Goal: Task Accomplishment & Management: Complete application form

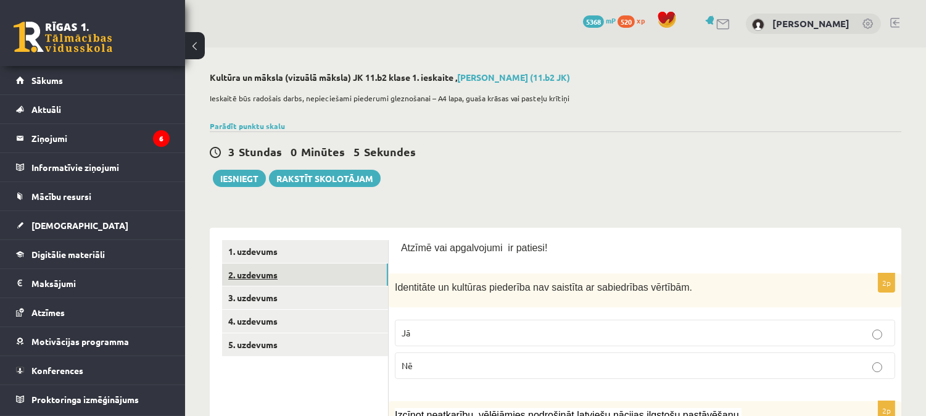
click at [262, 268] on link "2. uzdevums" at bounding box center [305, 274] width 166 height 23
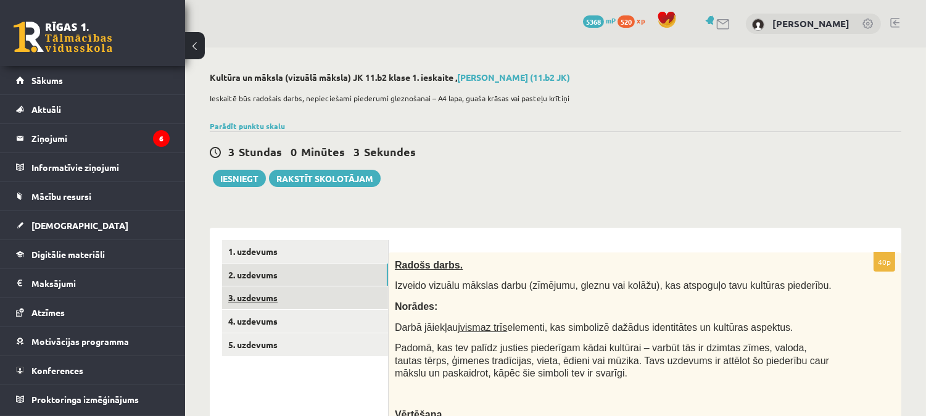
click at [262, 306] on link "3. uzdevums" at bounding box center [305, 297] width 166 height 23
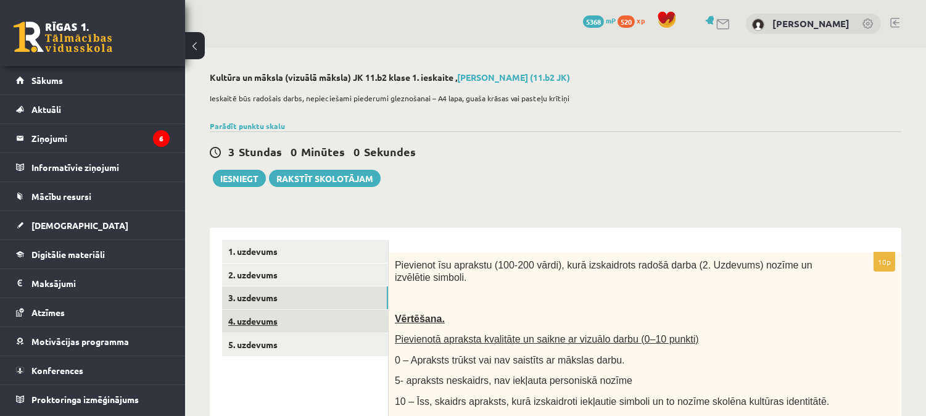
click at [267, 321] on link "4. uzdevums" at bounding box center [305, 321] width 166 height 23
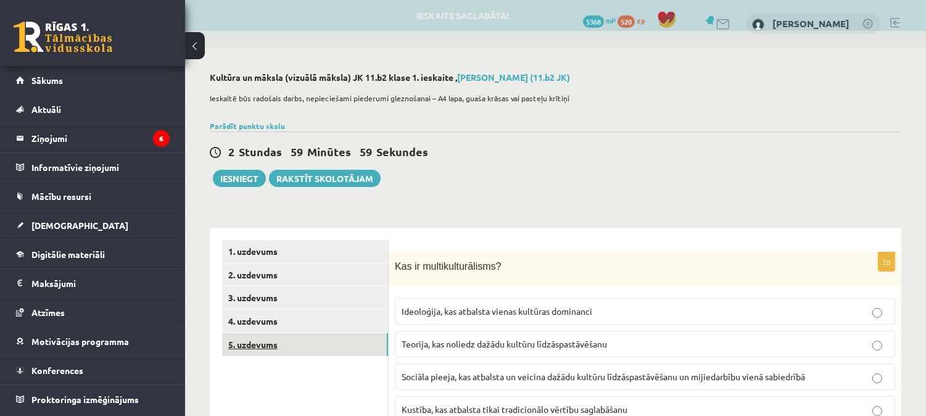
click at [259, 339] on link "5. uzdevums" at bounding box center [305, 344] width 166 height 23
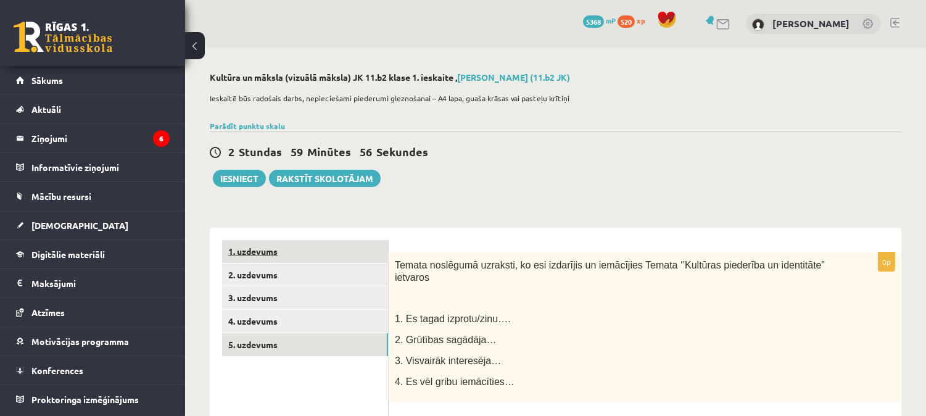
click at [248, 248] on link "1. uzdevums" at bounding box center [305, 251] width 166 height 23
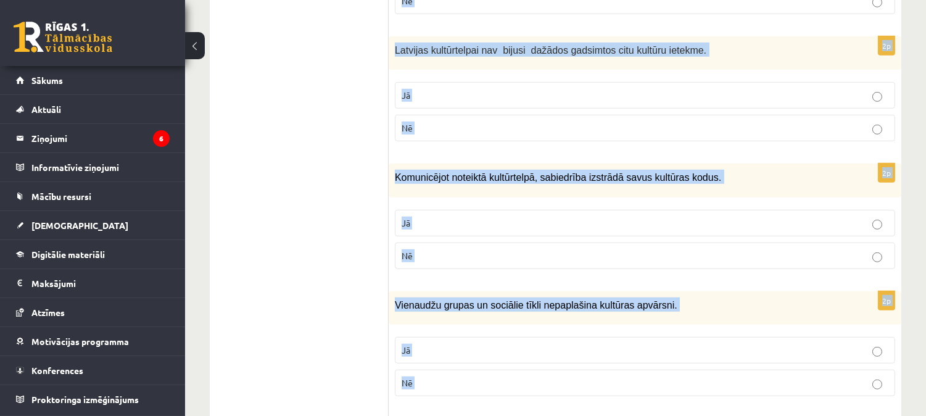
scroll to position [1837, 0]
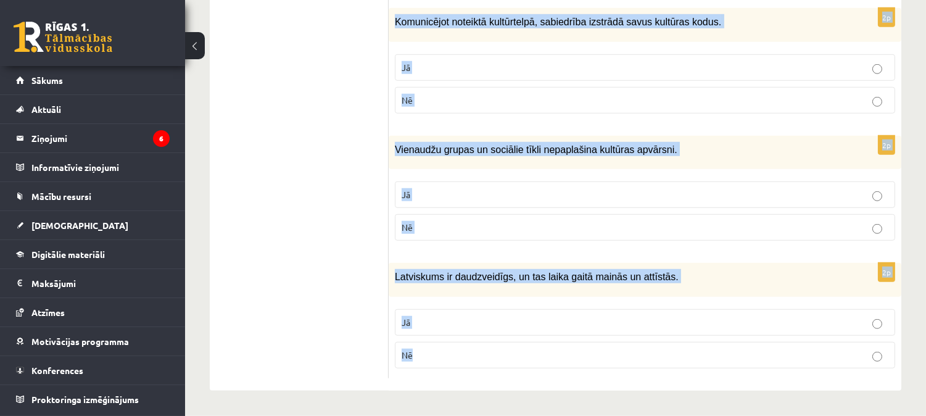
drag, startPoint x: 399, startPoint y: 245, endPoint x: 552, endPoint y: 352, distance: 186.9
copy form "Atzīmē vai apgalvojumi ir patiesi! 2p Identitāte un kultūras piederība nav sais…"
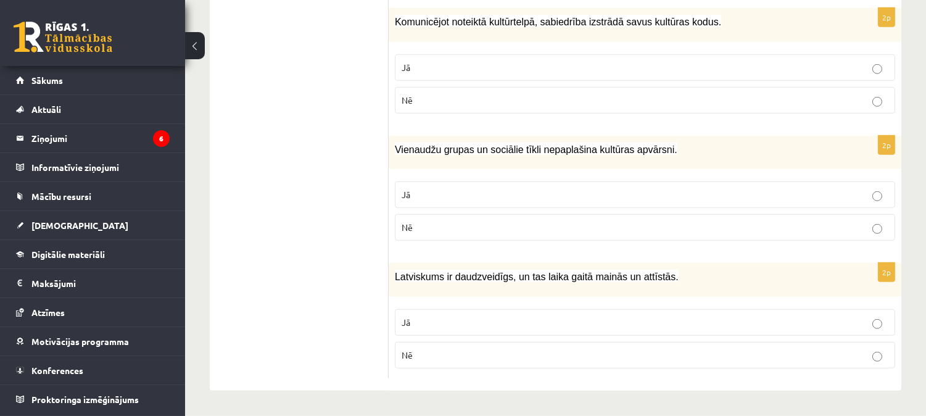
click at [640, 326] on p "Jā" at bounding box center [645, 322] width 487 height 13
click at [659, 220] on label "Nē" at bounding box center [645, 227] width 500 height 27
click at [689, 59] on label "Jā" at bounding box center [645, 67] width 500 height 27
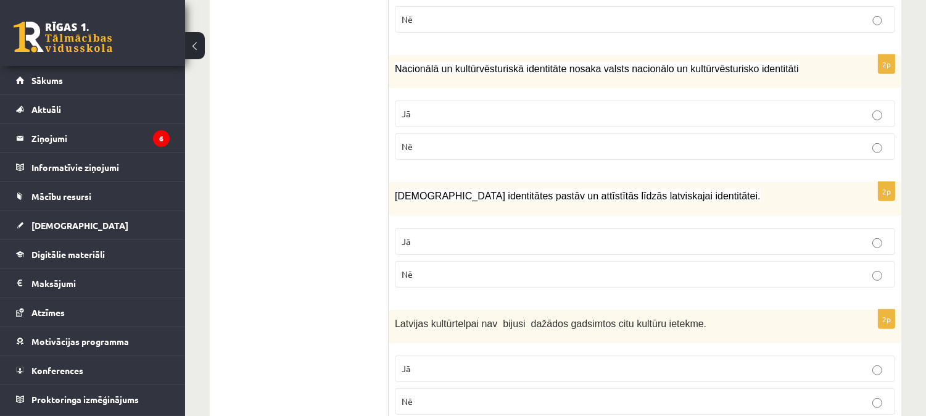
scroll to position [1412, 0]
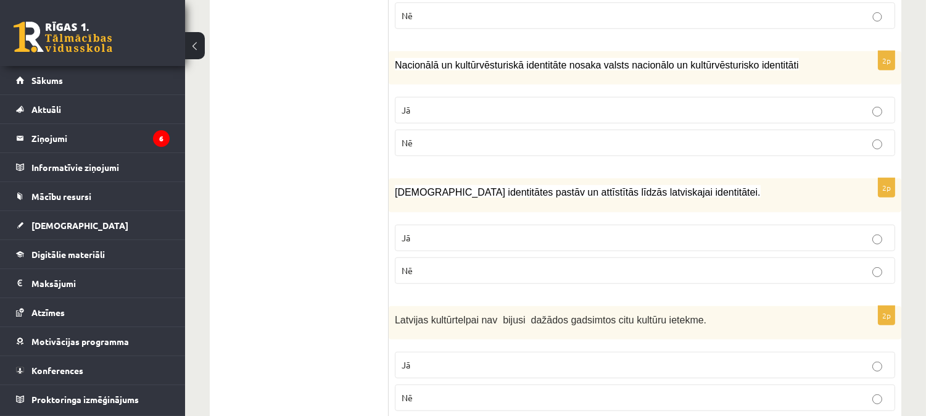
click at [577, 279] on label "Nē" at bounding box center [645, 270] width 500 height 27
click at [478, 104] on p "Jā" at bounding box center [645, 110] width 487 height 13
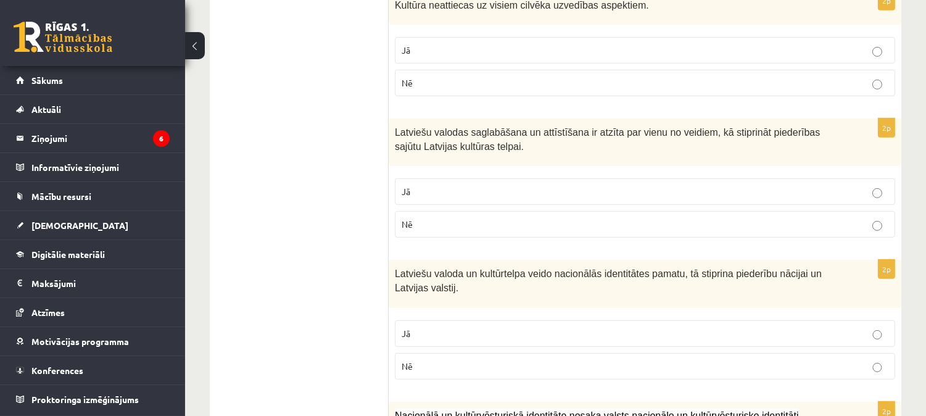
scroll to position [1057, 0]
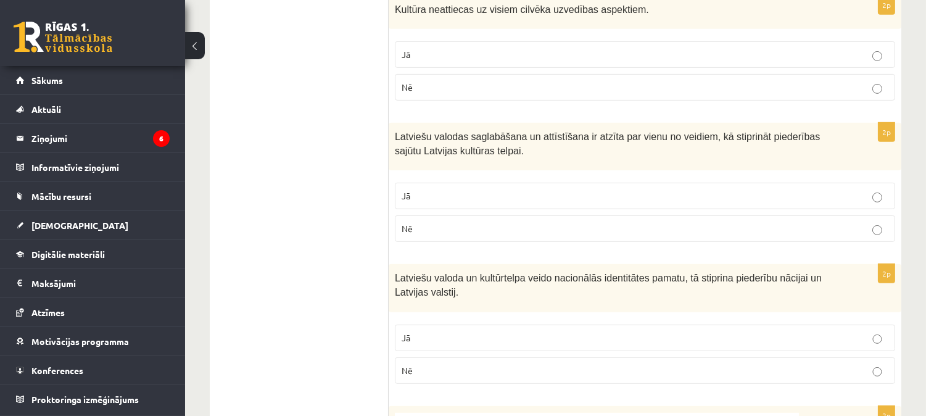
click at [805, 333] on p "Jā" at bounding box center [645, 337] width 487 height 13
click at [840, 192] on p "Jā" at bounding box center [645, 195] width 487 height 13
click at [888, 51] on label "Jā" at bounding box center [645, 54] width 500 height 27
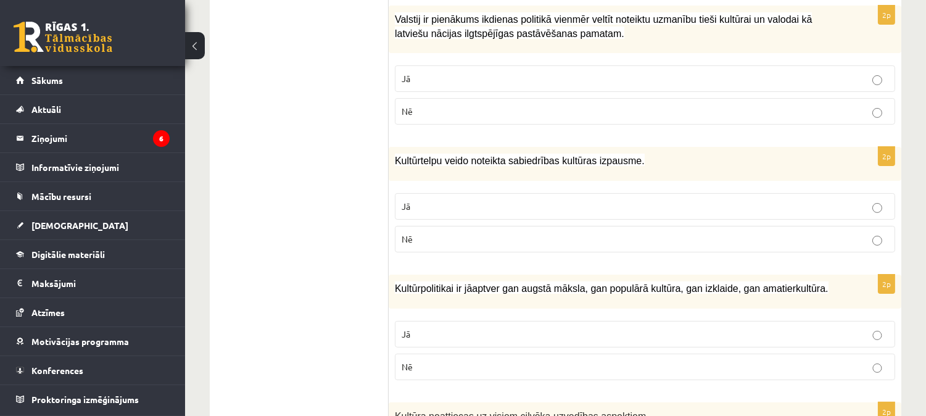
scroll to position [647, 0]
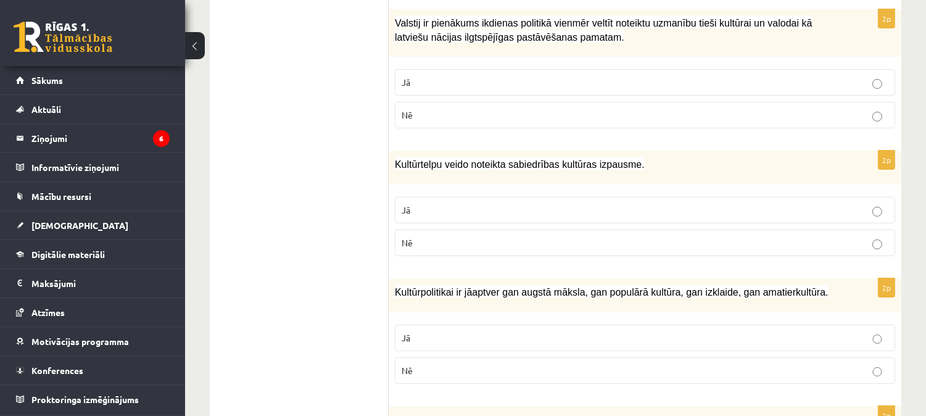
click at [816, 337] on p "Jā" at bounding box center [645, 337] width 487 height 13
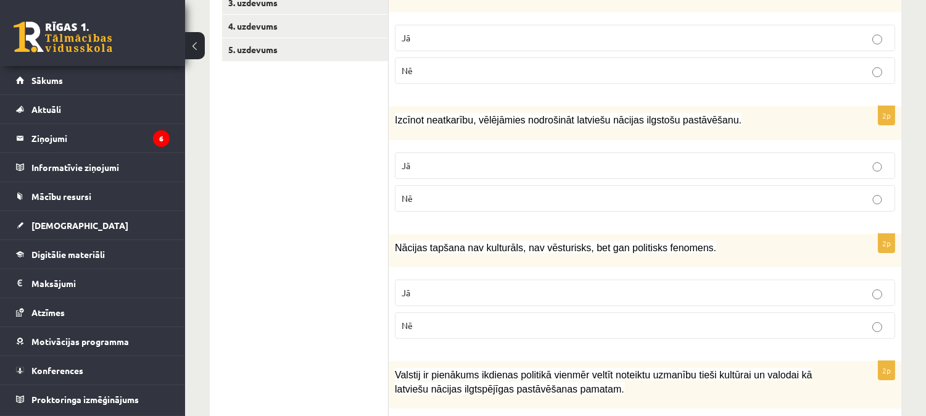
scroll to position [292, 0]
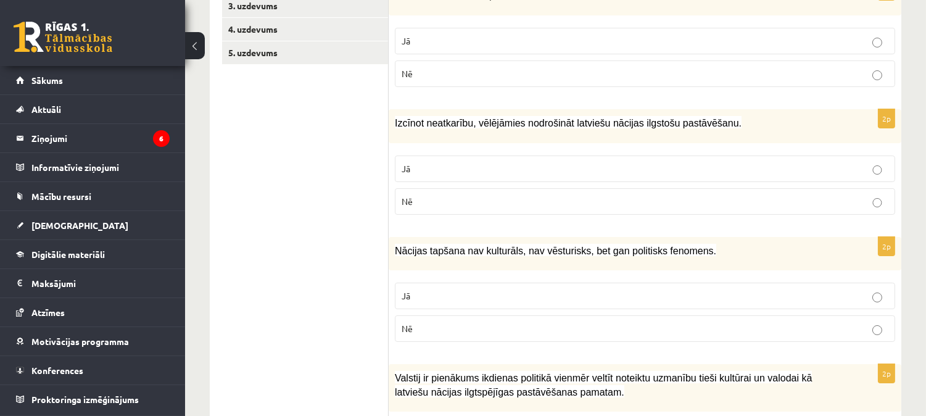
click at [690, 80] on label "Nē" at bounding box center [645, 73] width 500 height 27
click at [671, 165] on p "Jā" at bounding box center [645, 168] width 487 height 13
click at [563, 331] on p "Nē" at bounding box center [645, 328] width 487 height 13
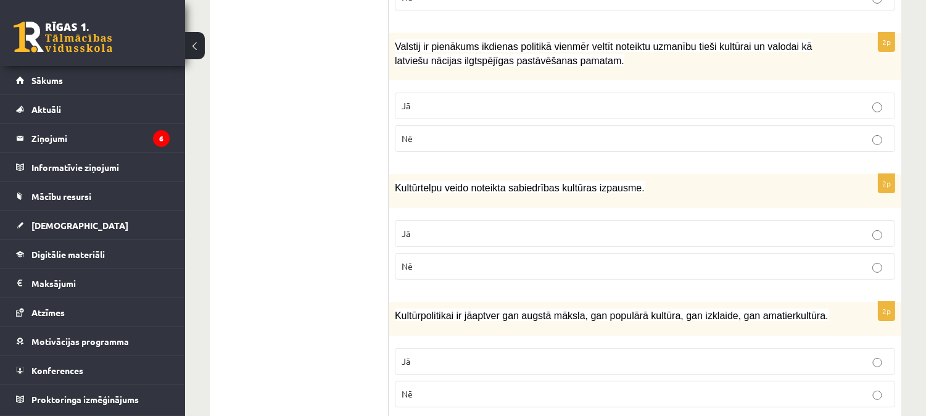
scroll to position [639, 0]
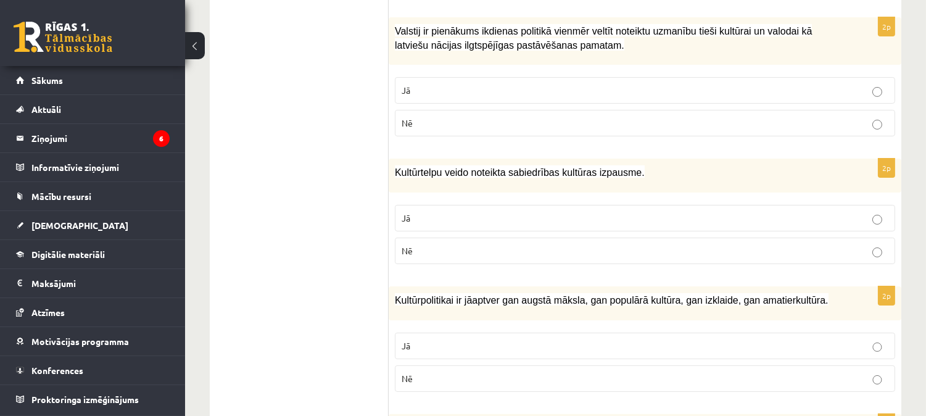
click at [782, 89] on p "Jā" at bounding box center [645, 90] width 487 height 13
click at [714, 212] on p "Jā" at bounding box center [645, 218] width 487 height 13
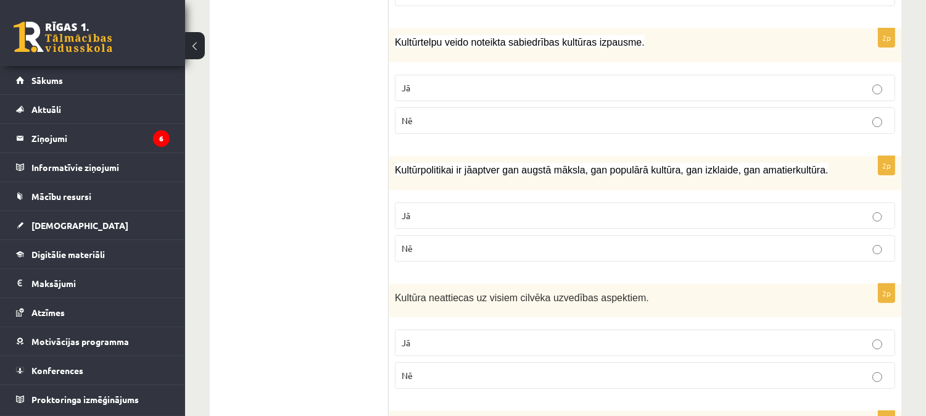
scroll to position [776, 0]
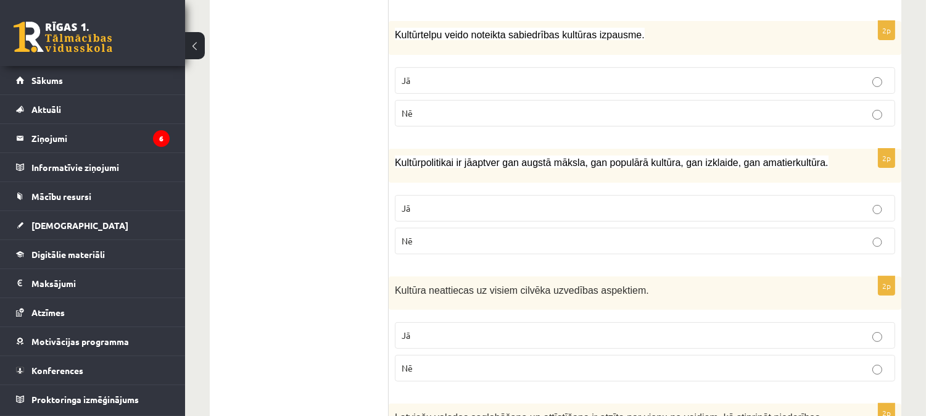
click at [840, 355] on label "Nē" at bounding box center [645, 368] width 500 height 27
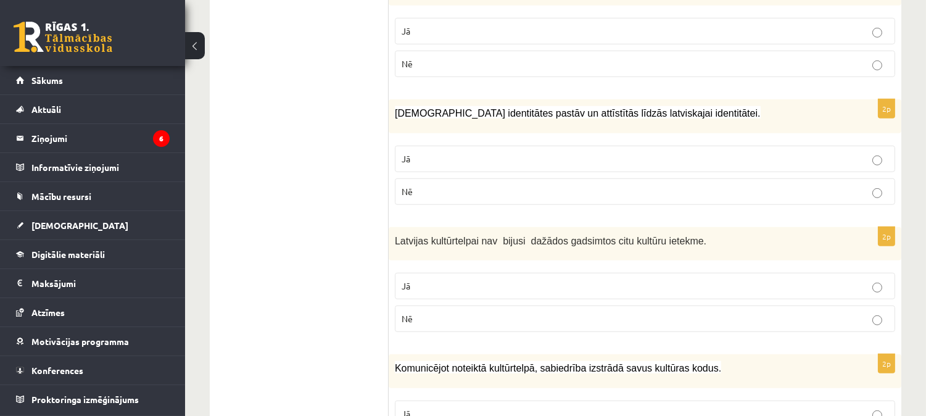
scroll to position [1494, 0]
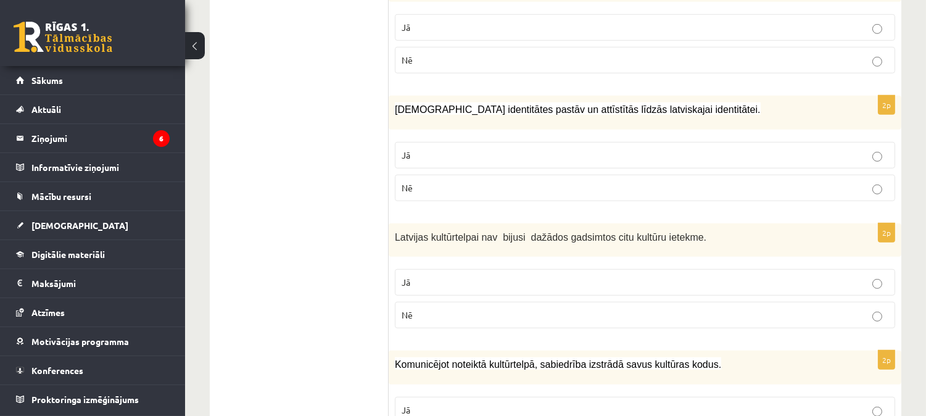
click at [779, 149] on p "Jā" at bounding box center [645, 155] width 487 height 13
click at [799, 279] on p "Jā" at bounding box center [645, 282] width 487 height 13
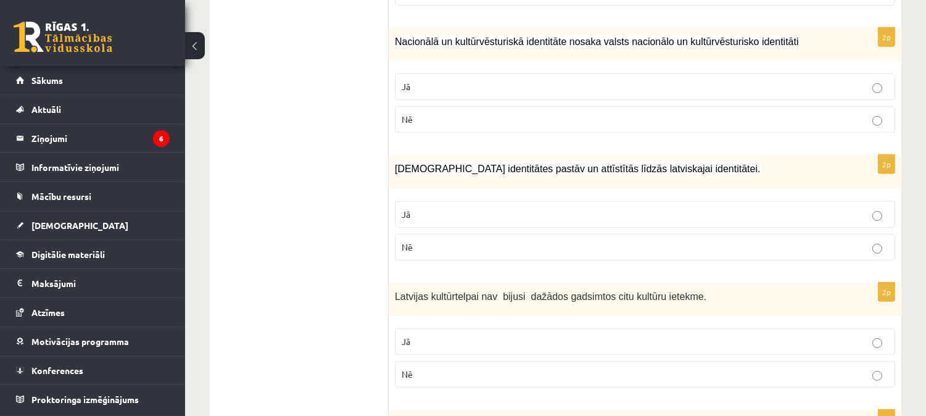
scroll to position [1428, 0]
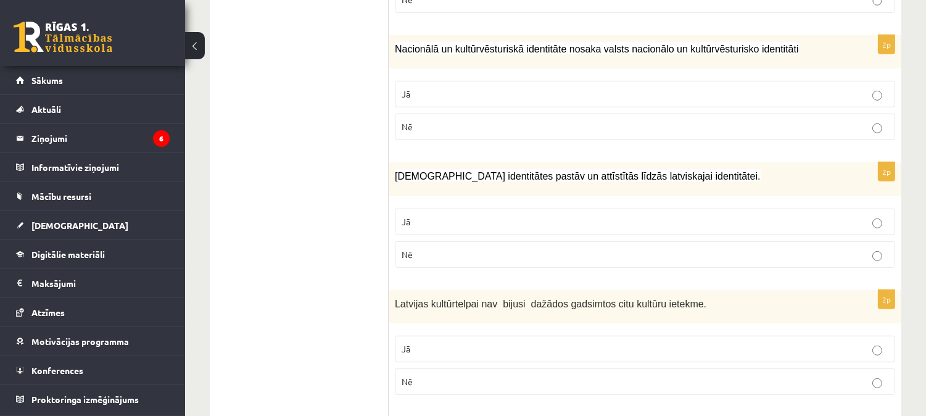
click at [760, 395] on label "Nē" at bounding box center [645, 381] width 500 height 27
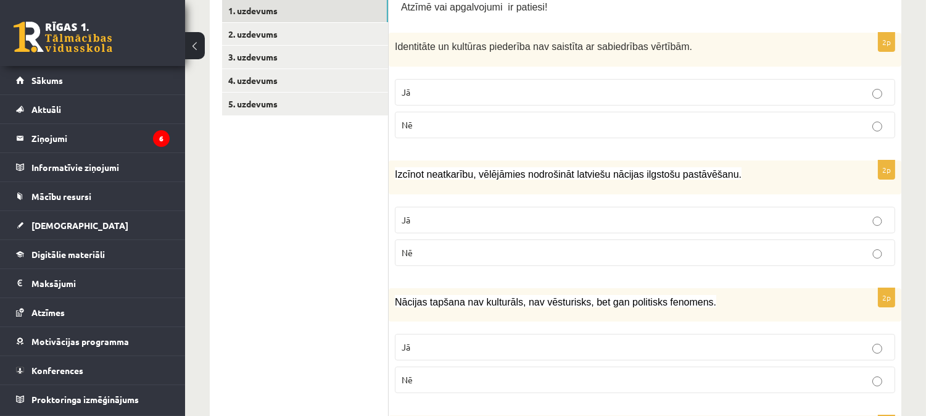
scroll to position [213, 0]
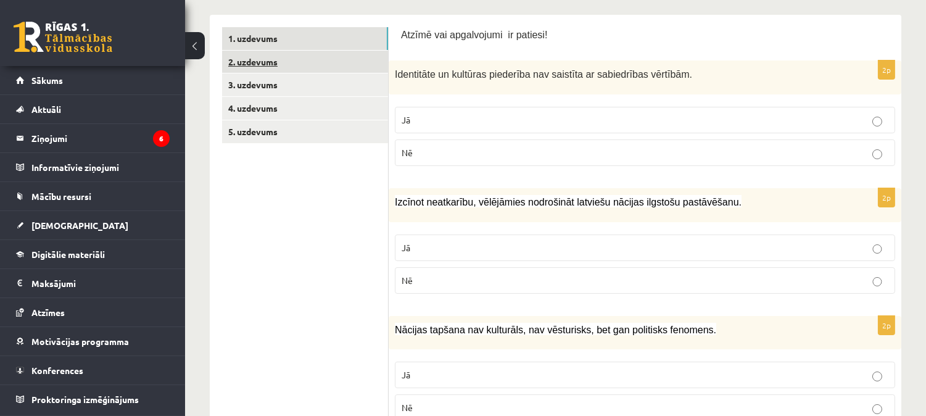
click at [276, 56] on link "2. uzdevums" at bounding box center [305, 62] width 166 height 23
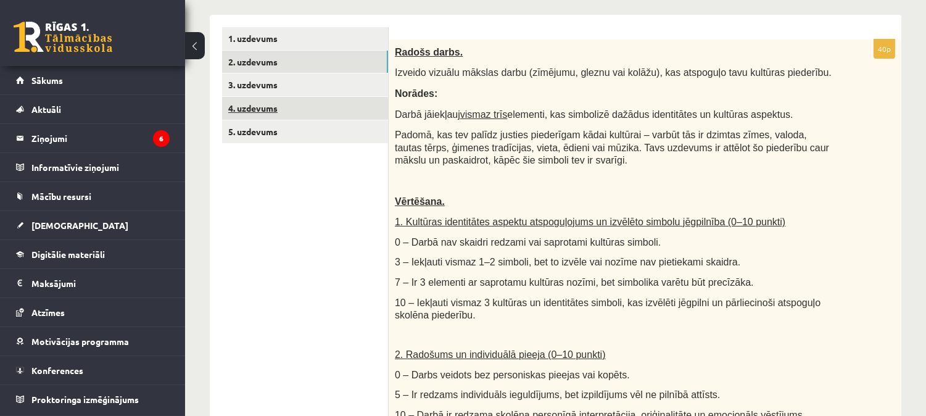
scroll to position [0, 0]
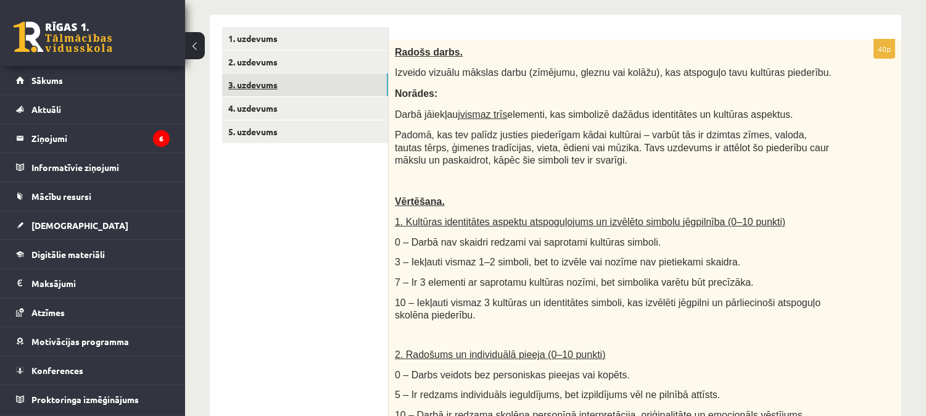
click at [297, 81] on link "3. uzdevums" at bounding box center [305, 84] width 166 height 23
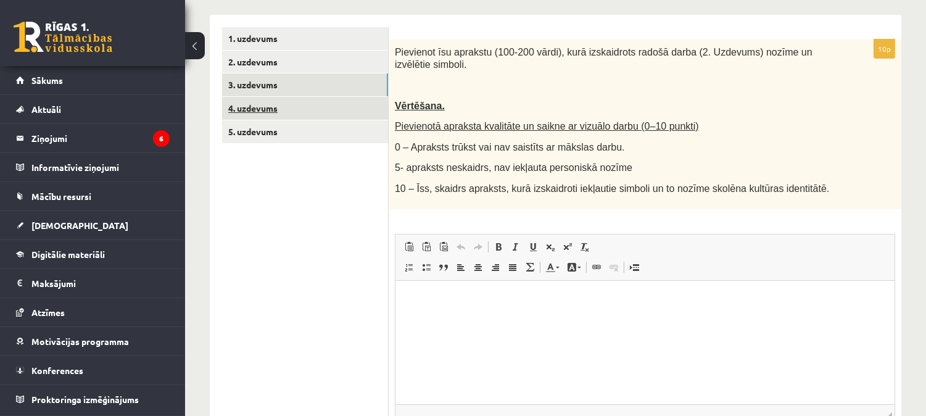
click at [325, 104] on link "4. uzdevums" at bounding box center [305, 108] width 166 height 23
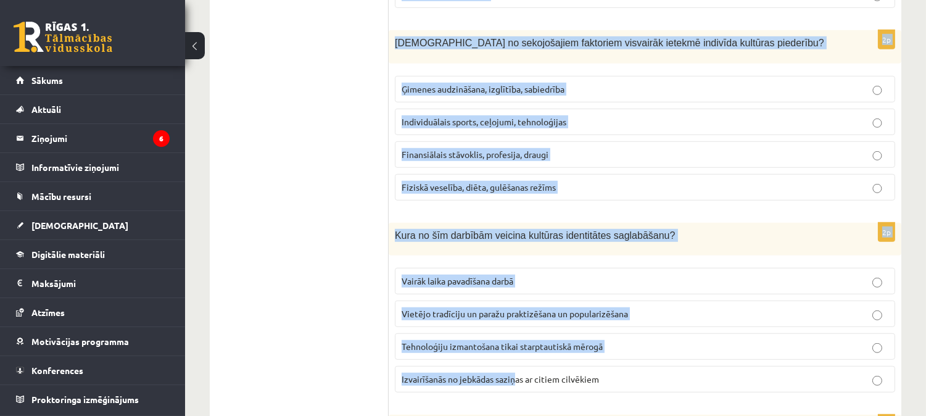
scroll to position [1804, 0]
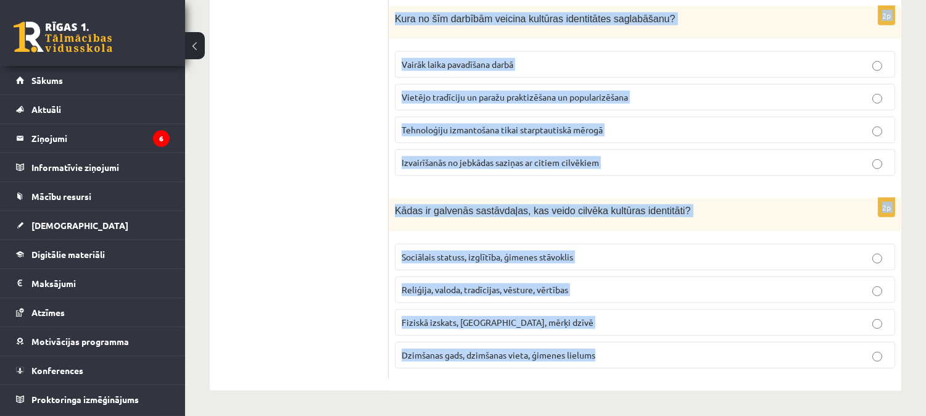
drag, startPoint x: 391, startPoint y: 53, endPoint x: 647, endPoint y: 376, distance: 412.0
copy form "Kas ir multikulturālisms? Ideoloģija, kas atbalsta vienas kultūras dominanci Te…"
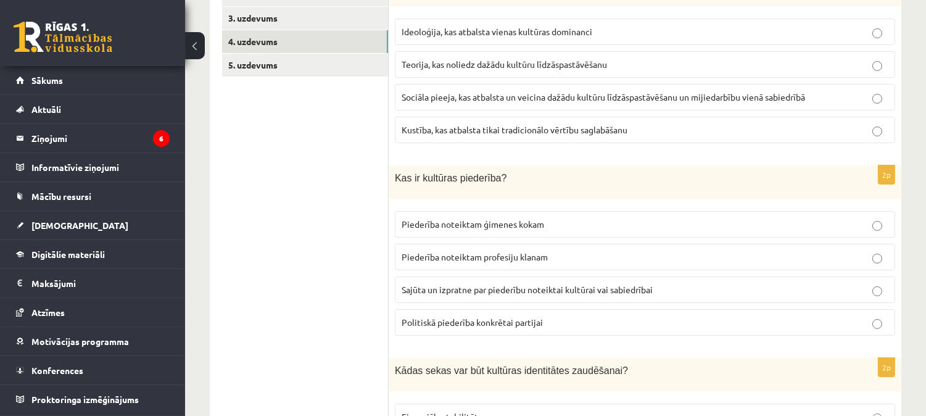
scroll to position [229, 0]
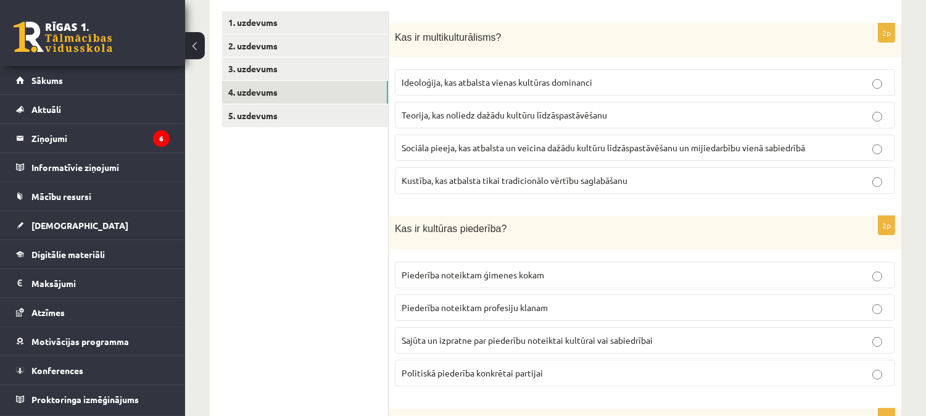
click at [666, 152] on span "Sociāla pieeja, kas atbalsta un veicina dažādu kultūru līdzāspastāvēšanu un mij…" at bounding box center [603, 147] width 403 height 11
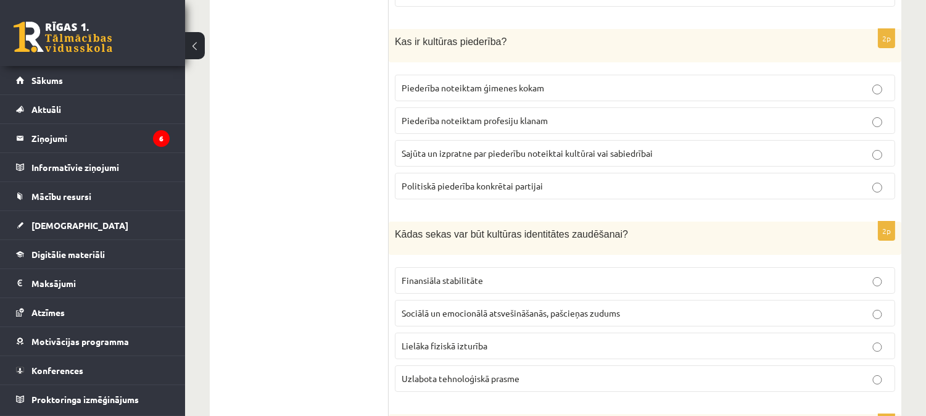
scroll to position [423, 0]
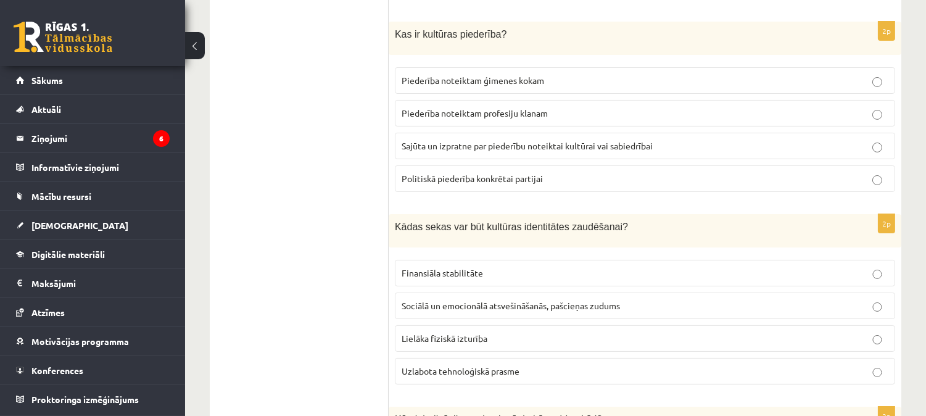
click at [476, 148] on span "Sajūta un izpratne par piederību noteiktai kultūrai vai sabiedrībai" at bounding box center [527, 145] width 251 height 11
click at [470, 315] on label "Sociālā un emocionālā atsvešināšanās, pašcieņas zudums" at bounding box center [645, 305] width 500 height 27
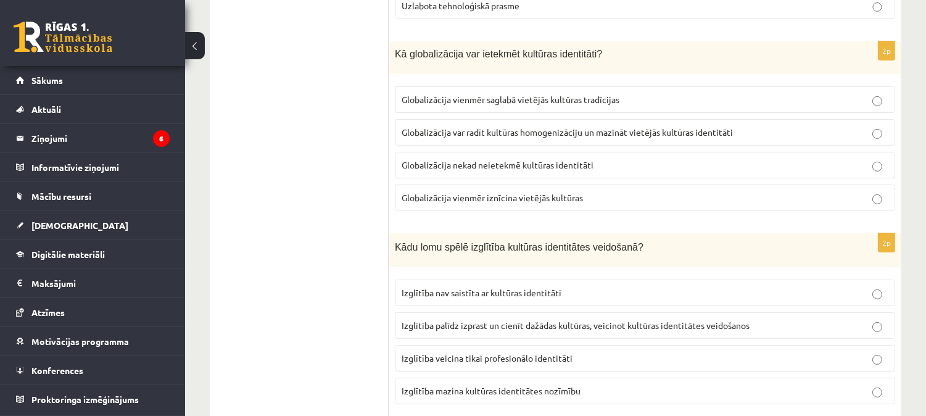
scroll to position [816, 0]
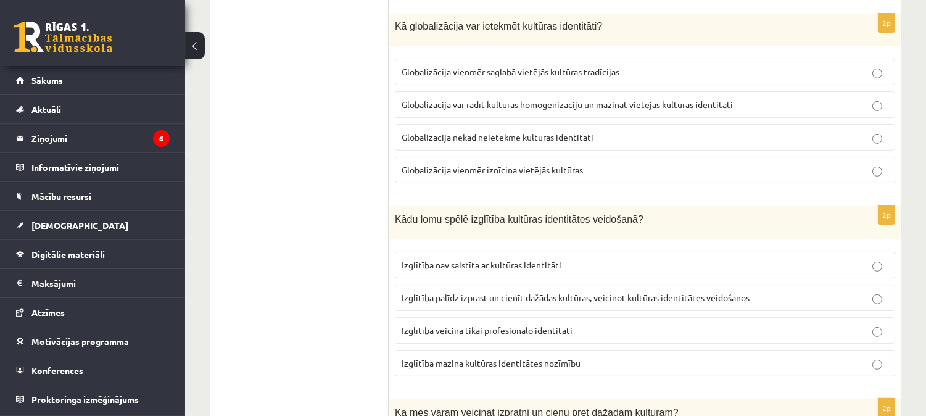
click at [421, 113] on label "Globalizācija var radīt kultūras homogenizāciju un mazināt vietējās kultūras id…" at bounding box center [645, 104] width 500 height 27
click at [458, 307] on label "Izglītība palīdz izprast un cienīt dažādas kultūras, veicinot kultūras identitā…" at bounding box center [645, 297] width 500 height 27
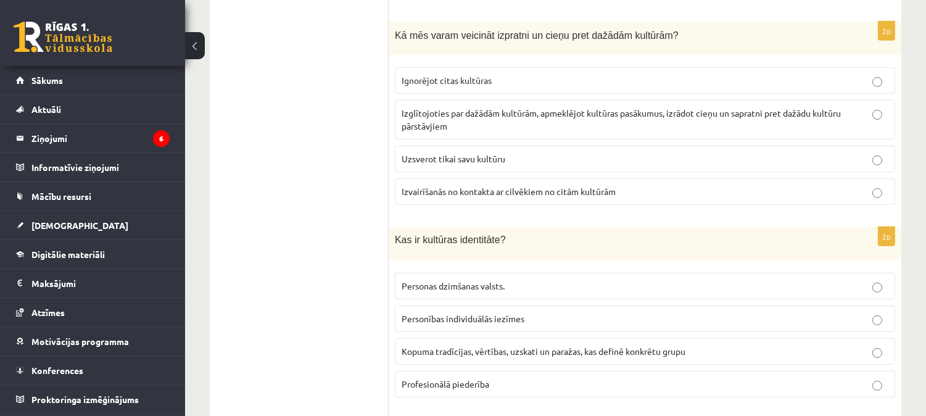
scroll to position [1217, 0]
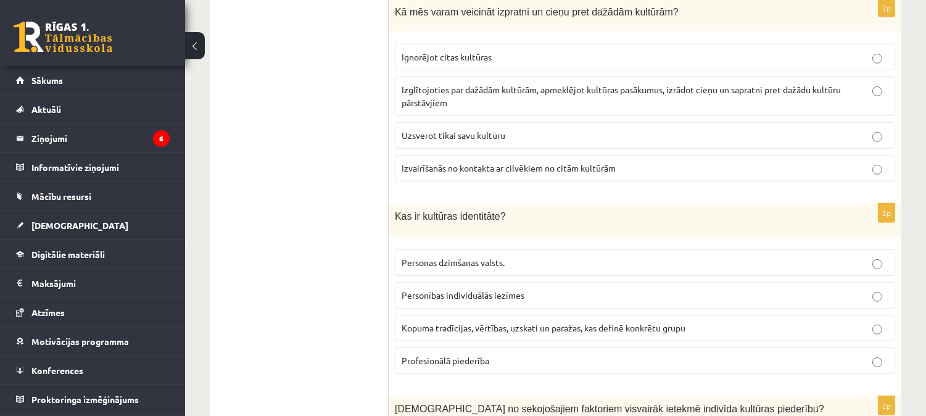
click at [452, 93] on span "Izglītojoties par dažādām kultūrām, apmeklējot kultūras pasākumus, izrādot cieņ…" at bounding box center [621, 96] width 439 height 24
click at [486, 334] on p "Kopuma tradīcijas, vērtības, uzskati un paražas, kas definē konkrētu grupu" at bounding box center [645, 327] width 487 height 13
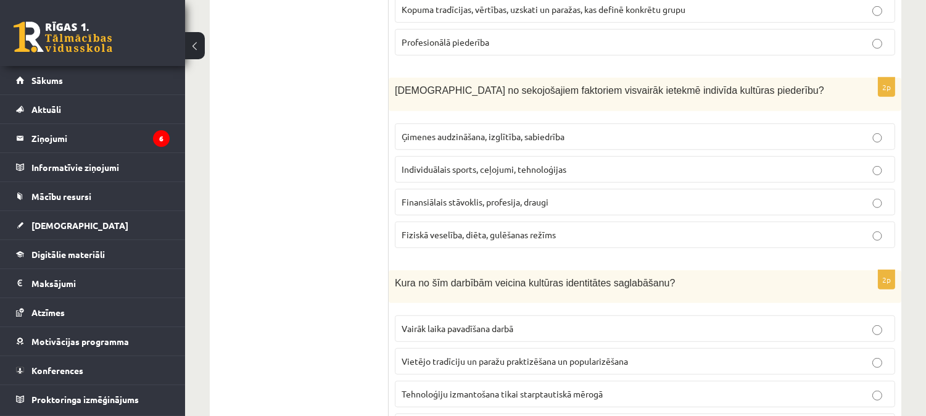
scroll to position [1539, 0]
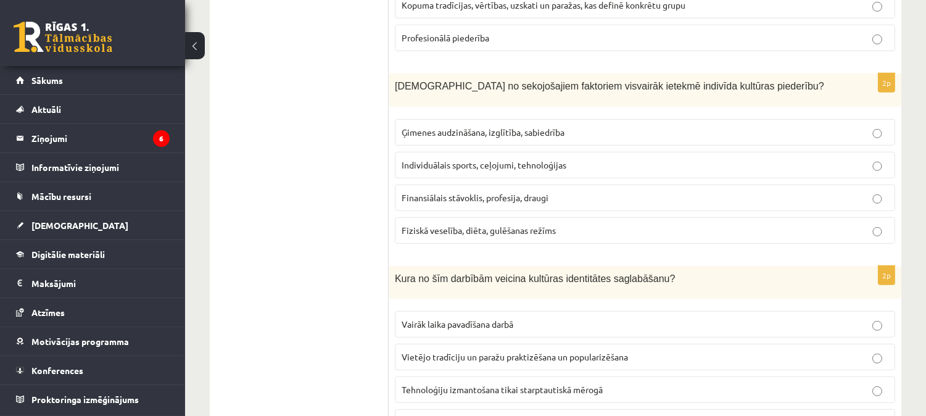
click at [409, 132] on span "Ģimenes audzināšana, izglītība, sabiedrība" at bounding box center [483, 131] width 163 height 11
click at [489, 350] on label "Vietējo tradīciju un paražu praktizēšana un popularizēšana" at bounding box center [645, 357] width 500 height 27
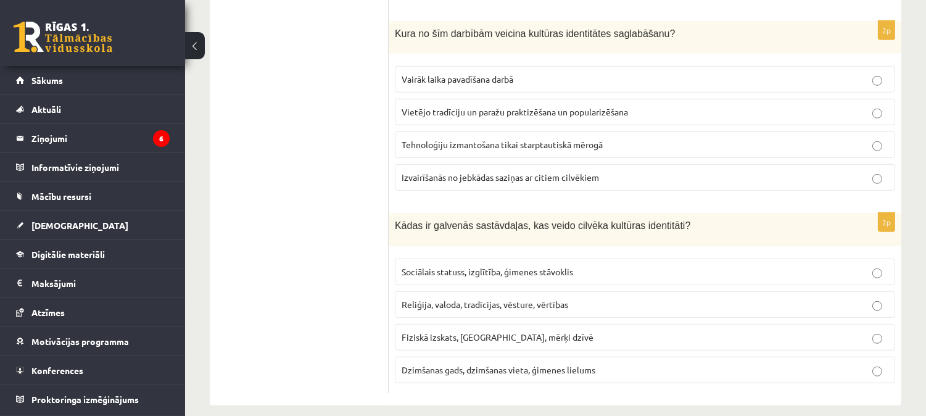
scroll to position [1804, 0]
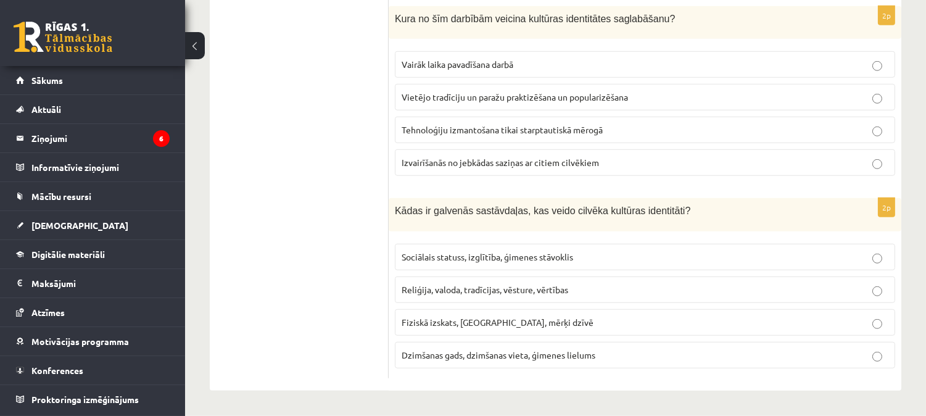
click at [415, 286] on span "Reliģija, valoda, tradīcijas, vēsture, vērtības" at bounding box center [485, 289] width 167 height 11
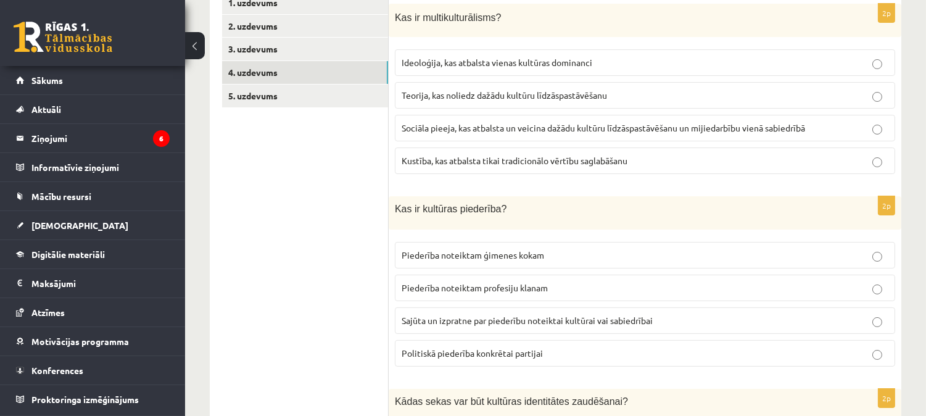
scroll to position [159, 0]
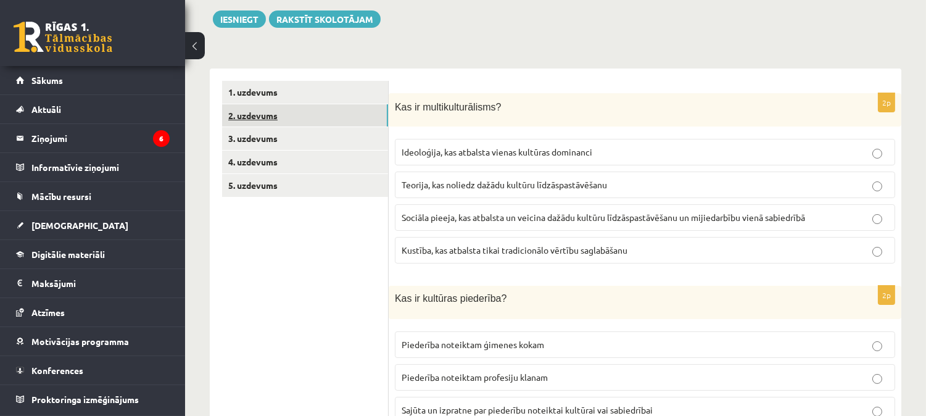
click at [248, 110] on link "2. uzdevums" at bounding box center [305, 115] width 166 height 23
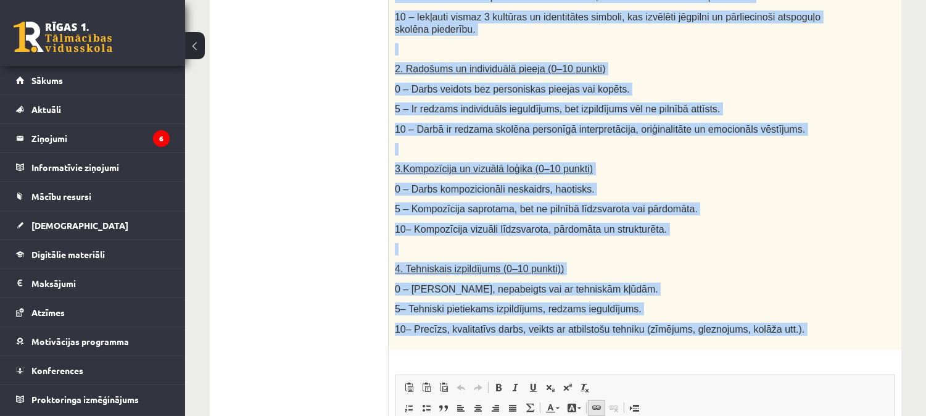
scroll to position [516, 0]
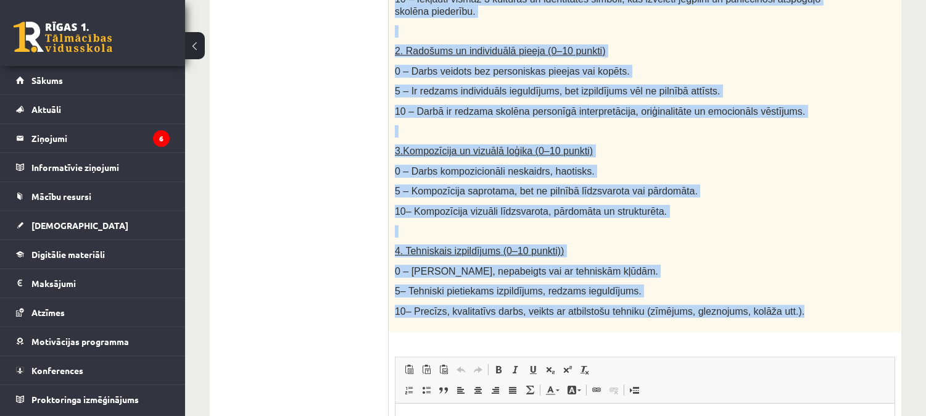
drag, startPoint x: 393, startPoint y: 104, endPoint x: 797, endPoint y: 307, distance: 452.2
click at [797, 307] on div "Radošs darbs. Izveido vizuālu mākslas darbu (zīmējumu, gleznu vai kolāžu), kas …" at bounding box center [645, 34] width 513 height 596
copy div "Radošs darbs. Izveido vizuālu mākslas darbu (zīmējumu, gleznu vai kolāžu), kas …"
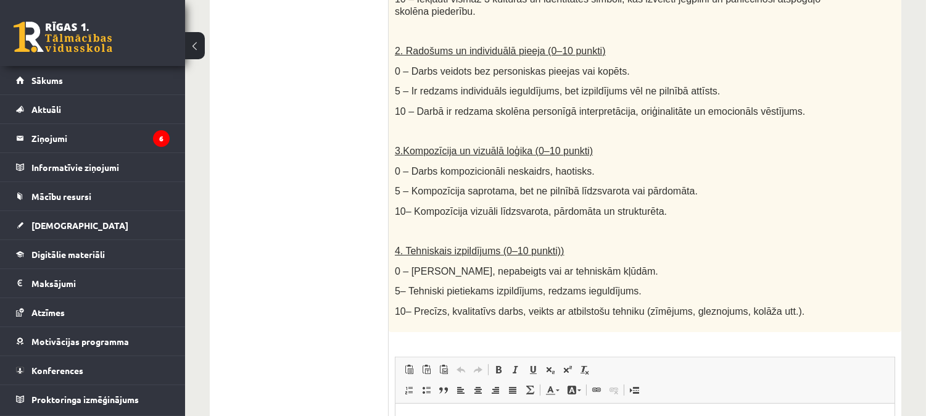
click at [288, 165] on ul "1. uzdevums 2. uzdevums 3. uzdevums 4. uzdevums 5. uzdevums" at bounding box center [305, 169] width 167 height 890
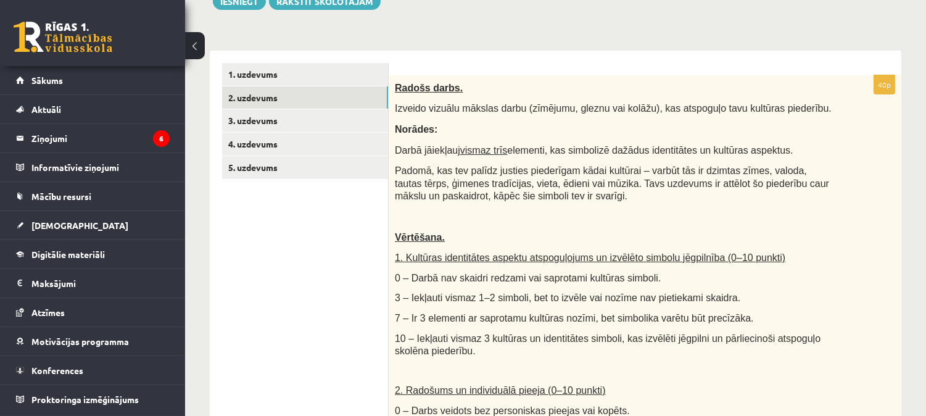
scroll to position [180, 0]
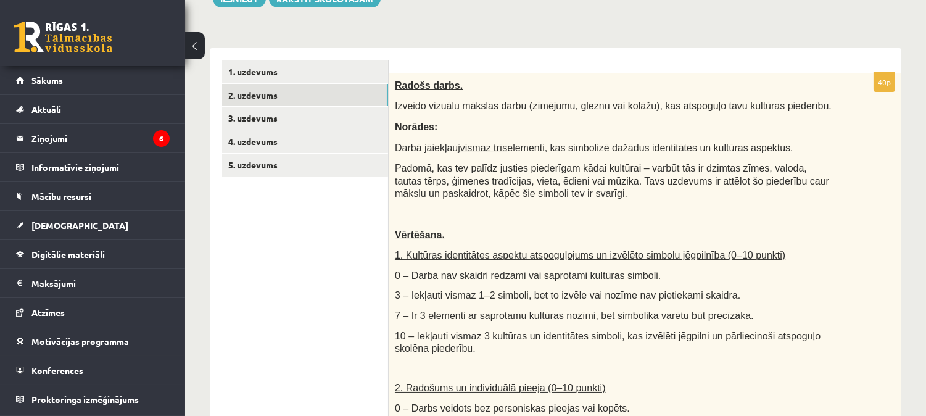
drag, startPoint x: 930, startPoint y: 176, endPoint x: 837, endPoint y: 62, distance: 147.3
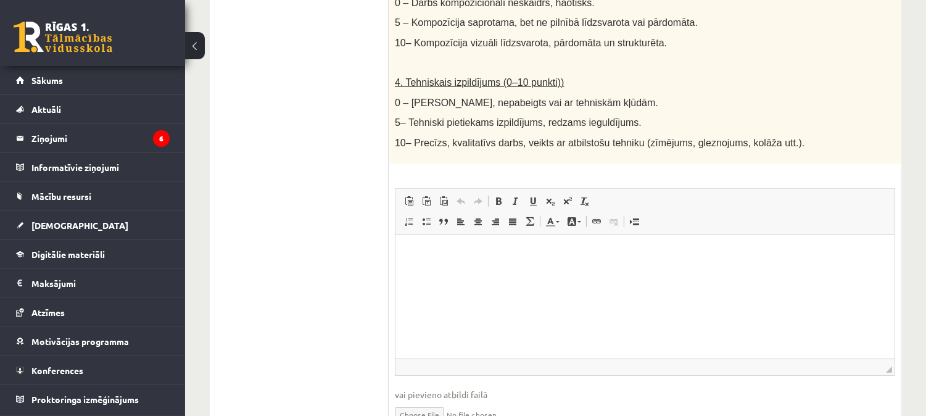
scroll to position [751, 0]
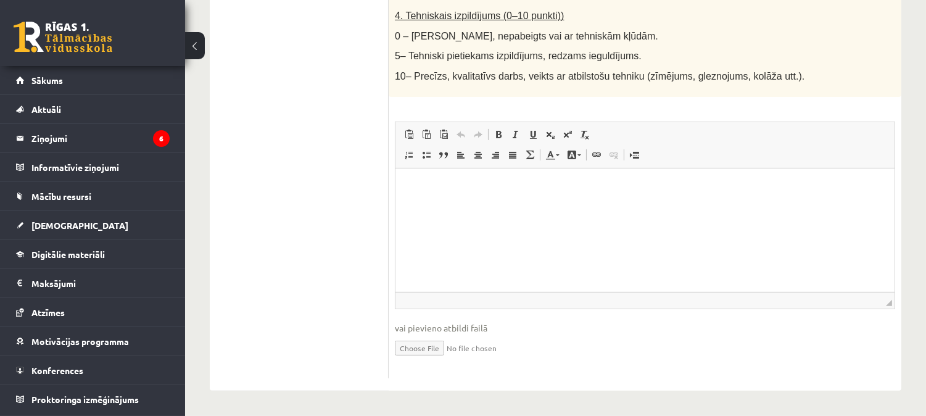
click at [430, 350] on input "file" at bounding box center [645, 346] width 500 height 25
type input "**********"
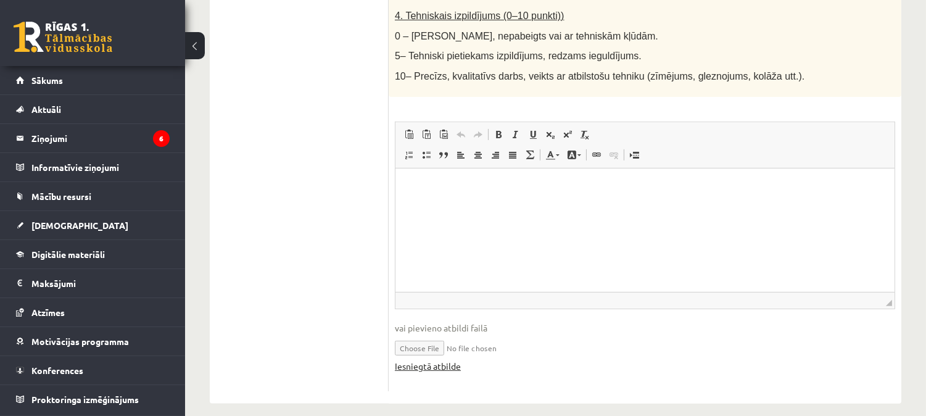
click at [415, 365] on link "Iesniegtā atbilde" at bounding box center [428, 366] width 66 height 13
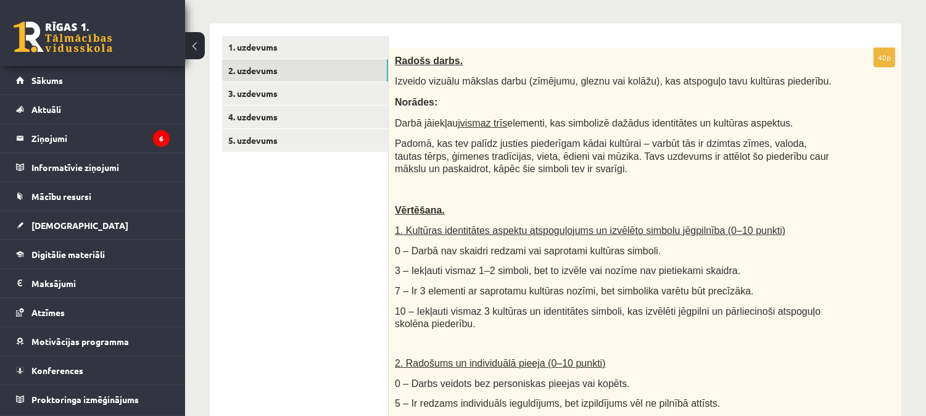
scroll to position [198, 0]
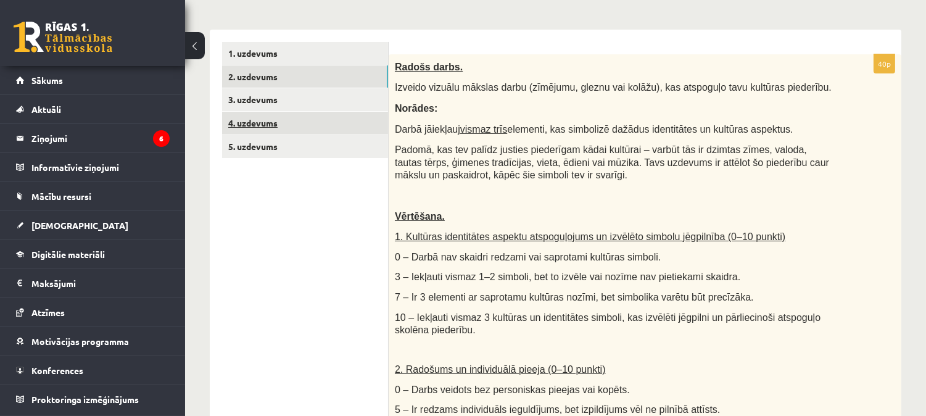
click at [329, 113] on link "4. uzdevums" at bounding box center [305, 123] width 166 height 23
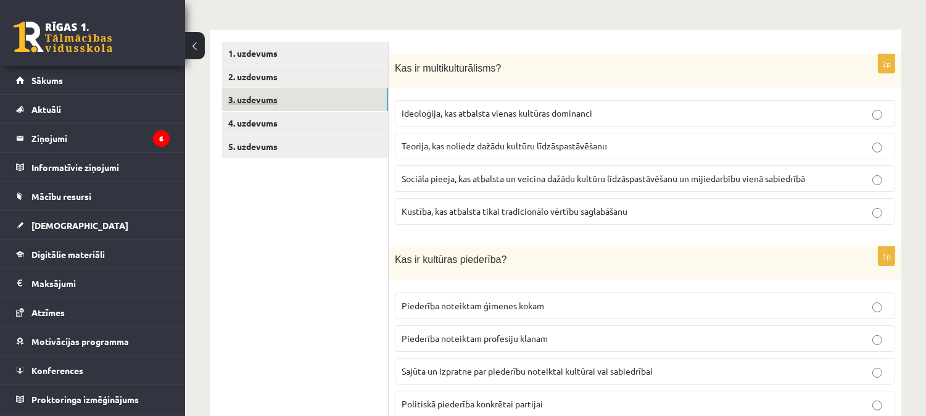
click at [330, 97] on link "3. uzdevums" at bounding box center [305, 99] width 166 height 23
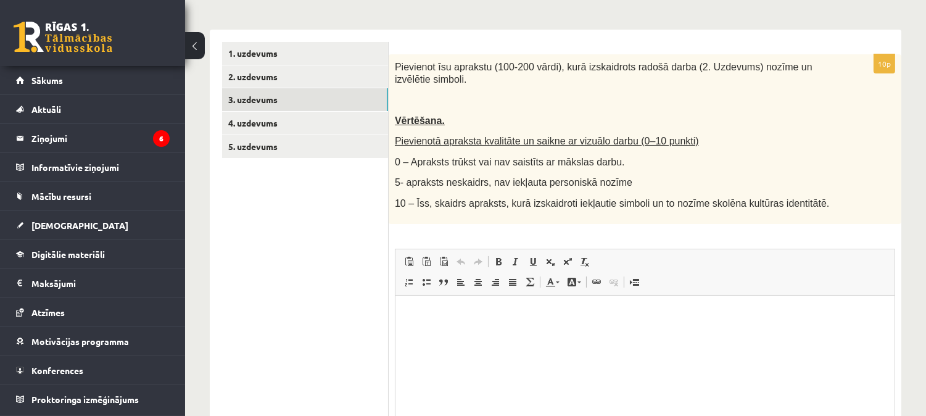
scroll to position [0, 0]
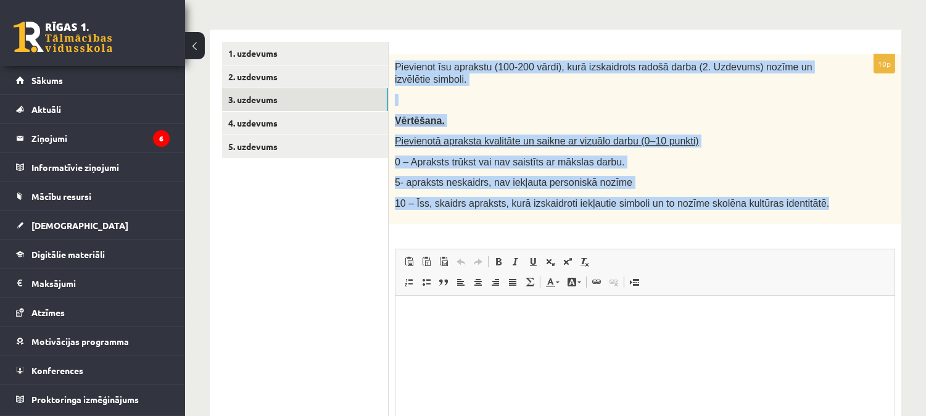
drag, startPoint x: 392, startPoint y: 65, endPoint x: 798, endPoint y: 206, distance: 429.6
click at [798, 206] on div "Pievienot īsu aprakstu (100-200 vārdi), kurā izskaidrots radošā darba (2. Uzdev…" at bounding box center [645, 139] width 513 height 170
copy div "Pievienot īsu aprakstu (100-200 vārdi), kurā izskaidrots radošā darba (2. Uzdev…"
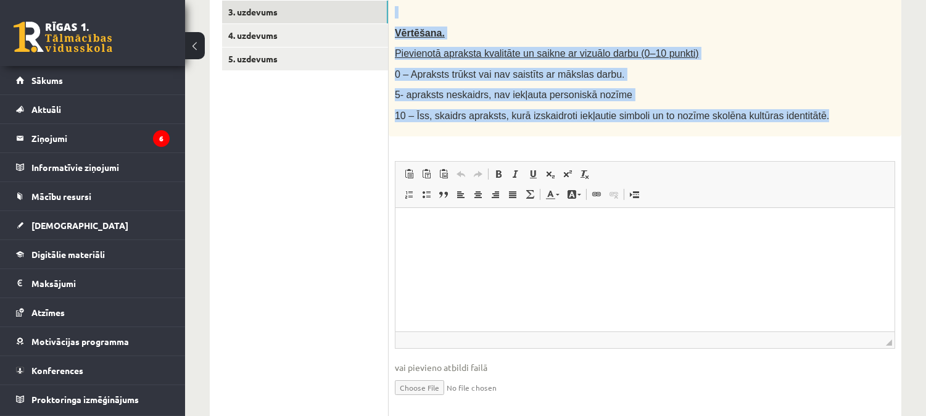
scroll to position [288, 0]
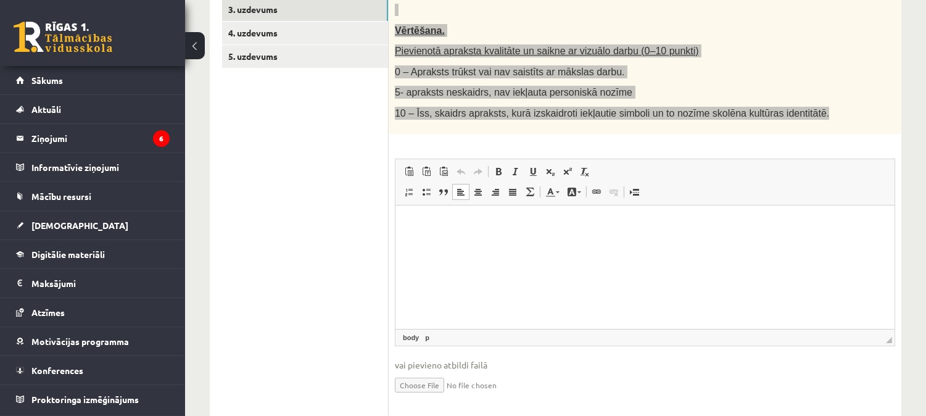
click at [479, 242] on html at bounding box center [644, 224] width 499 height 38
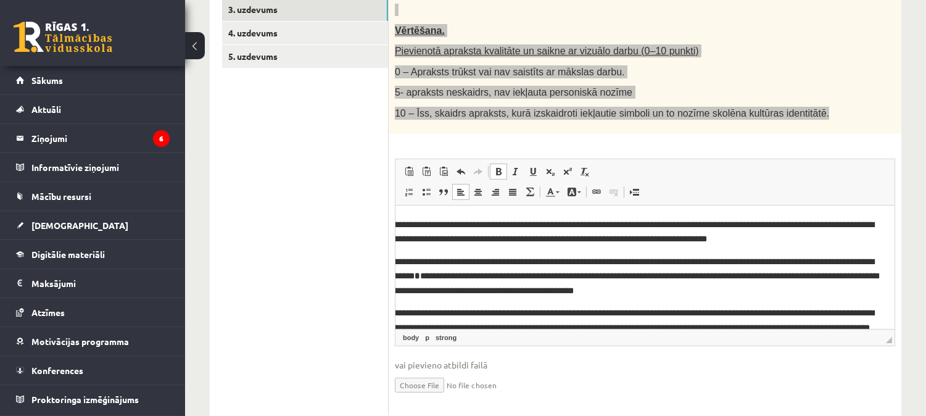
scroll to position [56, 0]
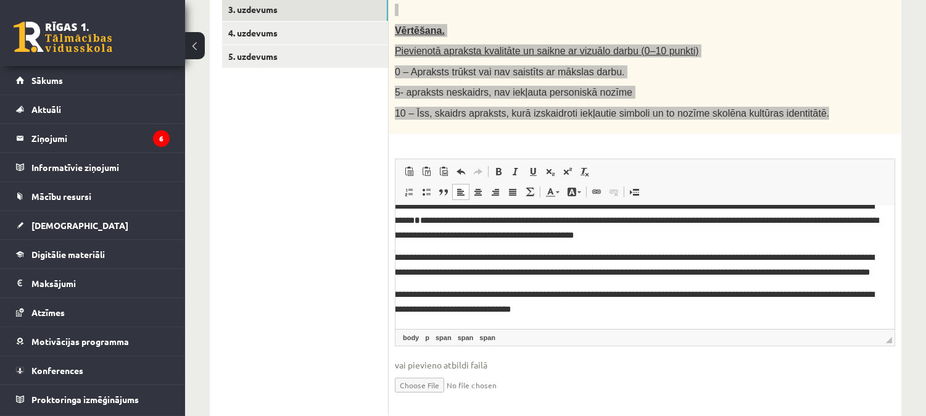
click at [452, 244] on body "**********" at bounding box center [644, 239] width 474 height 154
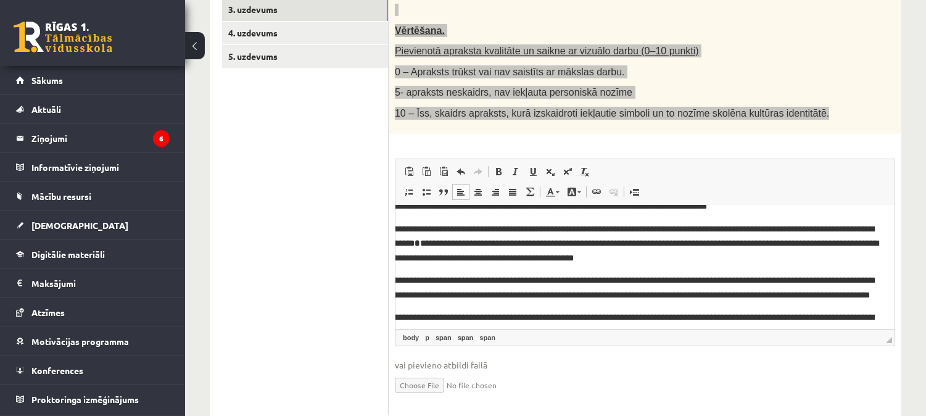
scroll to position [40, 0]
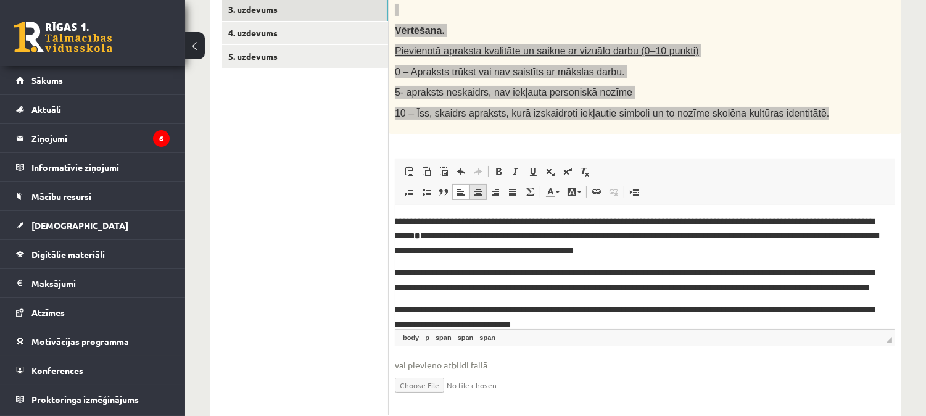
click at [479, 193] on span at bounding box center [478, 192] width 10 height 10
click at [461, 189] on span at bounding box center [461, 192] width 10 height 10
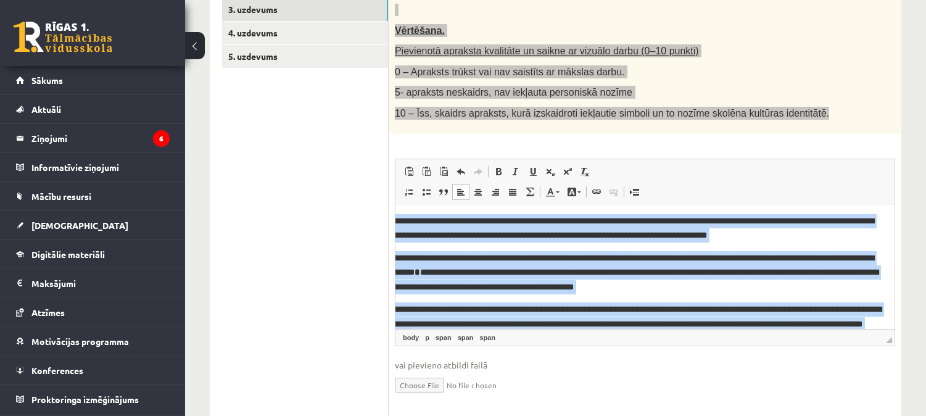
scroll to position [0, 0]
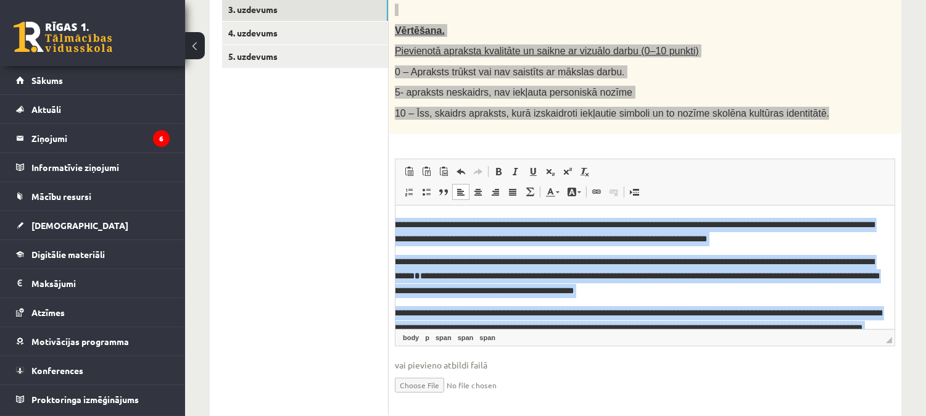
drag, startPoint x: 551, startPoint y: 313, endPoint x: 769, endPoint y: 404, distance: 236.2
click at [395, 205] on html "**********" at bounding box center [644, 294] width 499 height 179
click at [476, 193] on span at bounding box center [478, 192] width 10 height 10
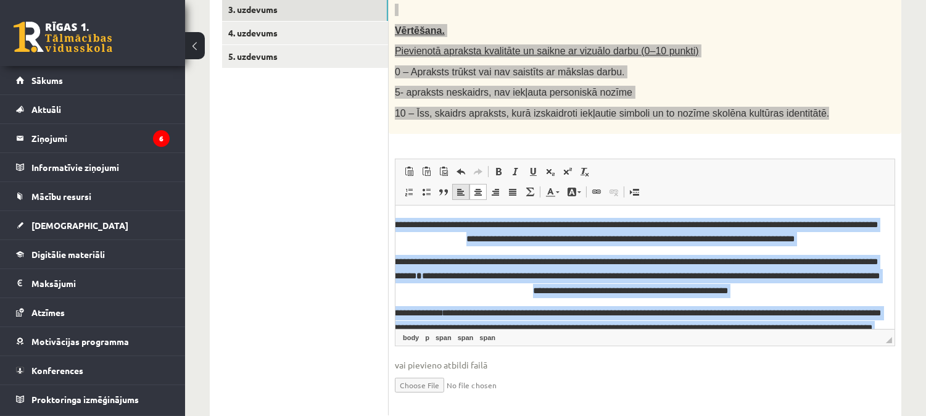
click at [461, 192] on span at bounding box center [461, 192] width 10 height 10
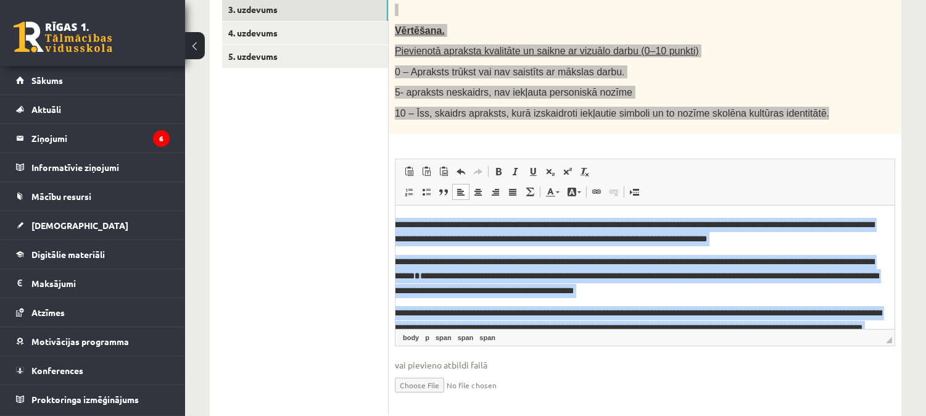
click at [889, 341] on span "◢" at bounding box center [889, 340] width 6 height 6
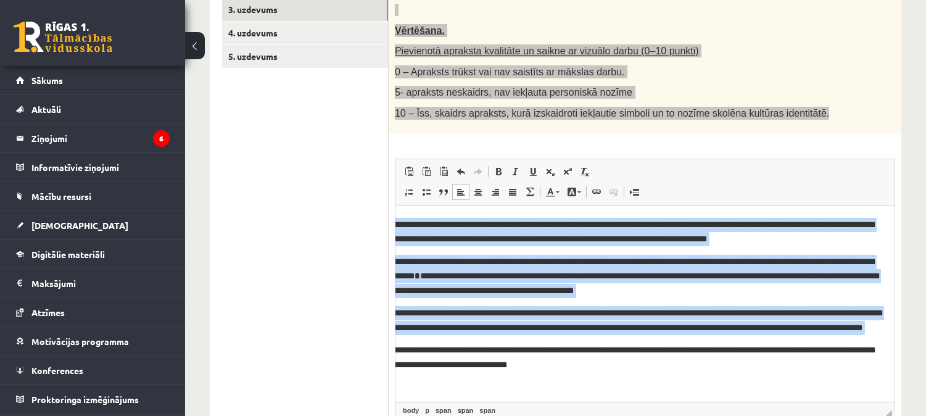
drag, startPoint x: 889, startPoint y: 341, endPoint x: 901, endPoint y: 422, distance: 82.3
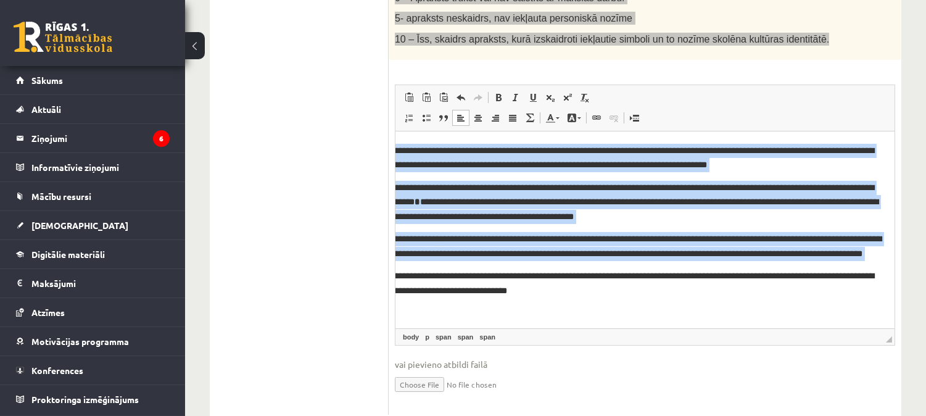
scroll to position [368, 0]
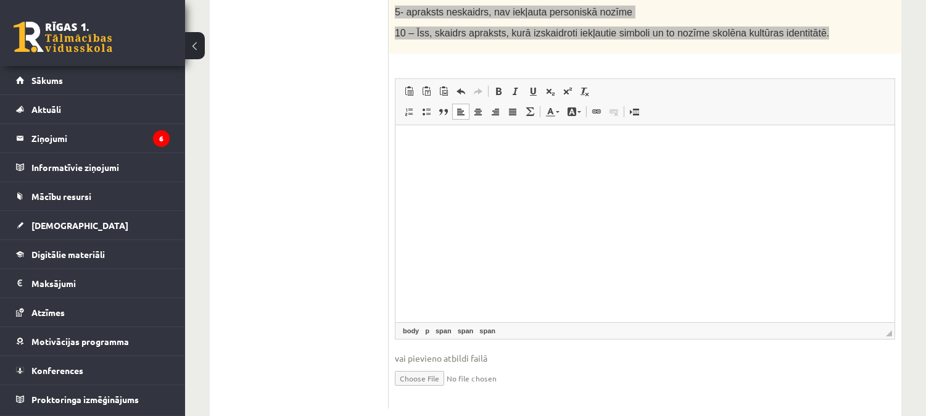
click at [416, 159] on html "*" at bounding box center [644, 144] width 499 height 39
click at [438, 158] on html "*" at bounding box center [644, 144] width 499 height 39
click at [460, 149] on p "*" at bounding box center [629, 144] width 503 height 14
click at [476, 107] on span at bounding box center [478, 112] width 10 height 10
click at [492, 114] on span at bounding box center [495, 112] width 10 height 10
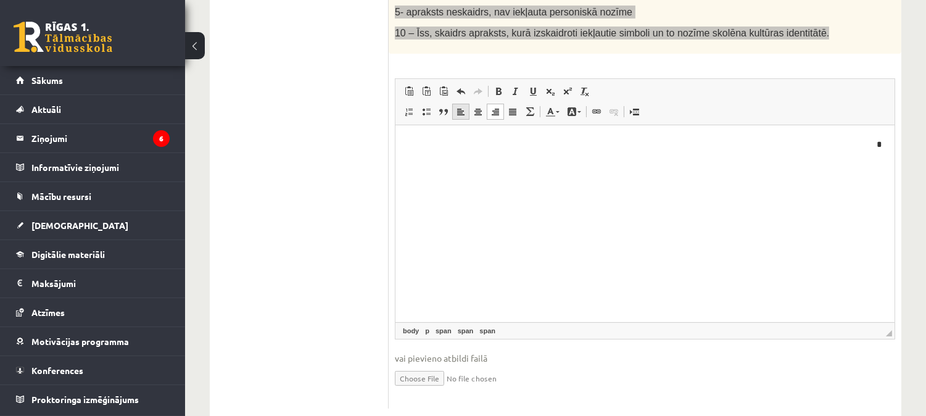
click at [466, 109] on link "Izlīdzināt pa kreisi" at bounding box center [460, 112] width 17 height 16
click at [479, 109] on span at bounding box center [478, 112] width 10 height 10
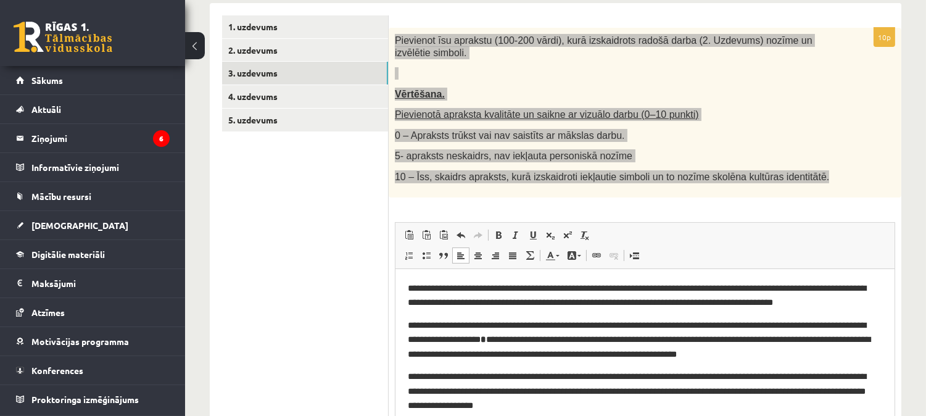
scroll to position [218, 0]
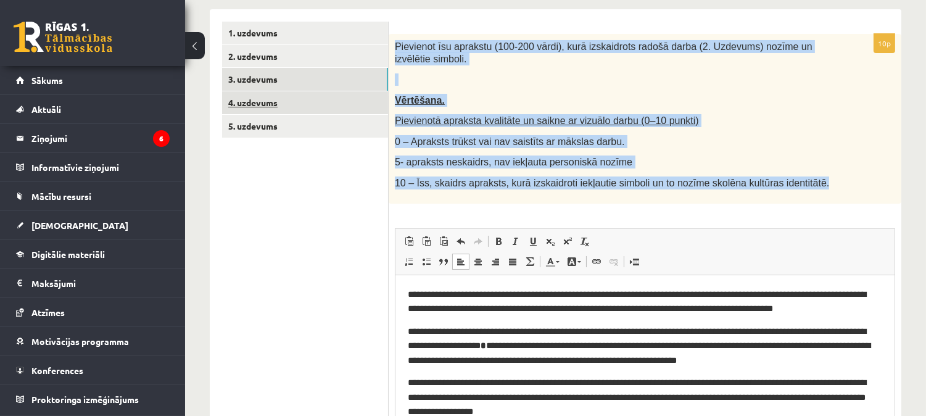
click at [349, 105] on link "4. uzdevums" at bounding box center [305, 102] width 166 height 23
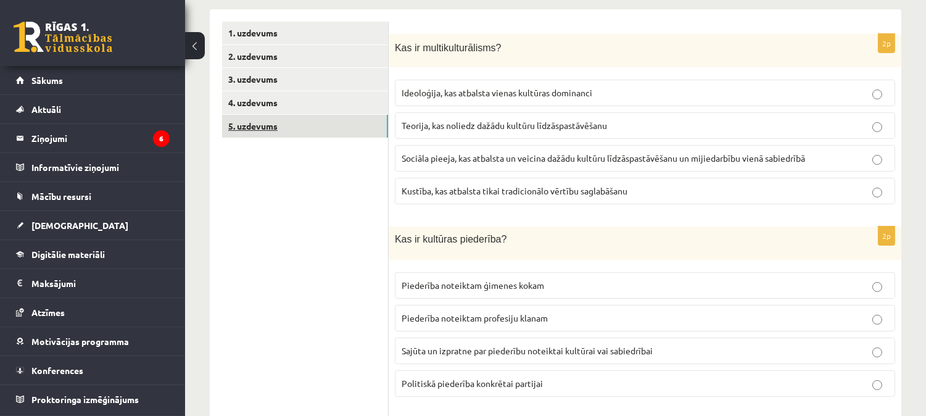
click at [331, 136] on link "5. uzdevums" at bounding box center [305, 126] width 166 height 23
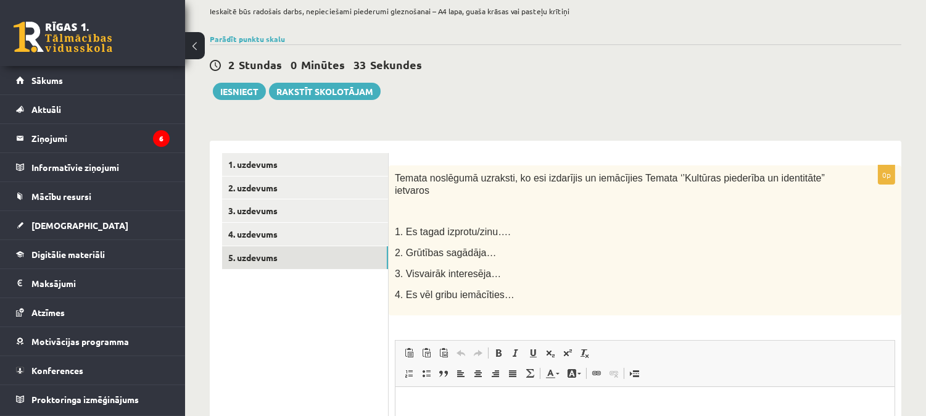
scroll to position [83, 0]
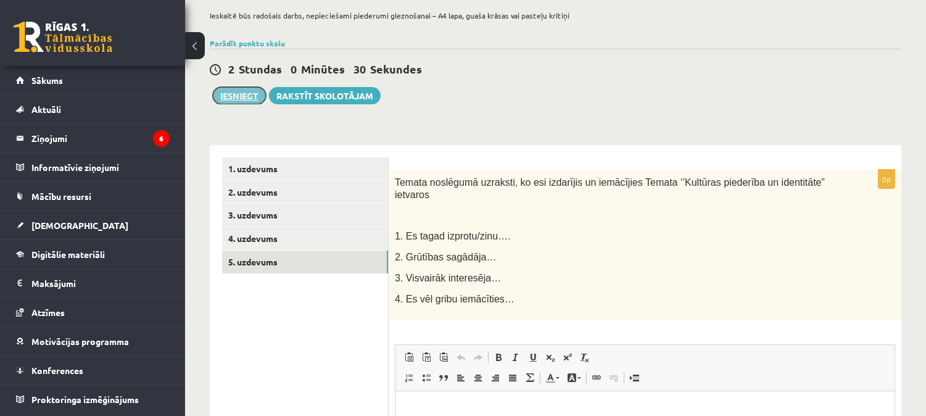
click at [226, 91] on button "Iesniegt" at bounding box center [239, 95] width 53 height 17
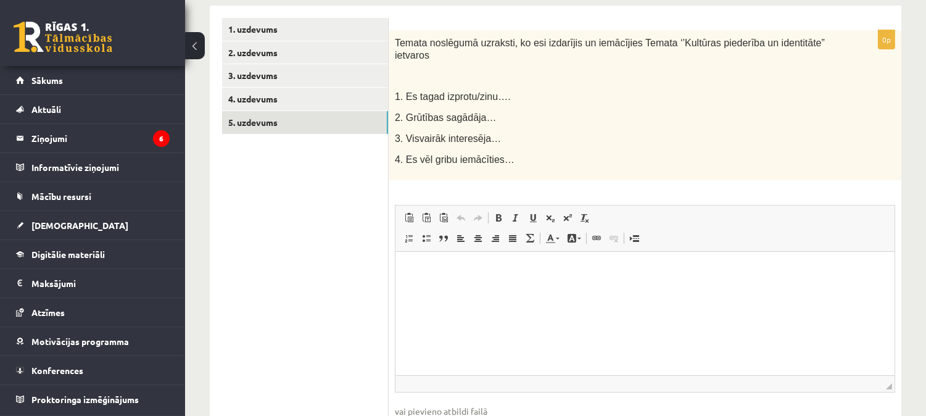
scroll to position [226, 0]
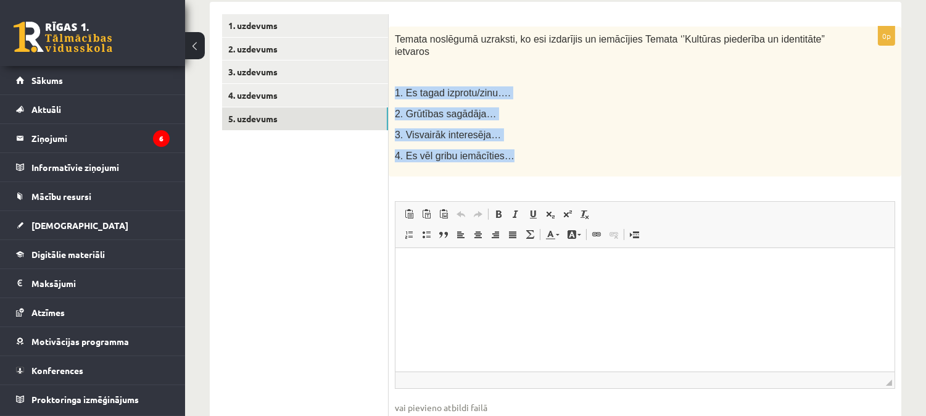
drag, startPoint x: 392, startPoint y: 77, endPoint x: 503, endPoint y: 142, distance: 128.9
click at [503, 142] on div "Temata noslēgumā uzraksti, ko esi izdarījis un iemācījies Temata ‘’Kultūras pie…" at bounding box center [645, 102] width 513 height 150
copy div "1. Es tagad izprotu/zinu…. 2. Grūtības sagādāja… 3. Visvairāk interesēja… 4. Es…"
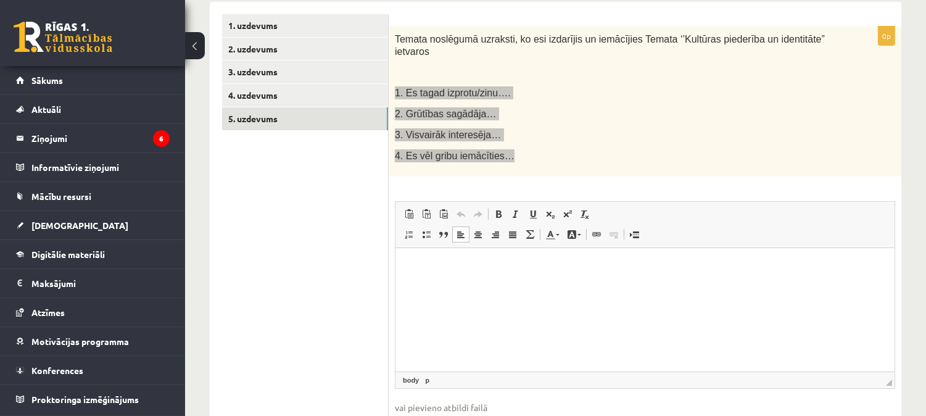
click at [465, 285] on html at bounding box center [644, 266] width 499 height 38
click at [503, 270] on p "**********" at bounding box center [644, 266] width 474 height 13
click at [496, 286] on p "**********" at bounding box center [644, 287] width 474 height 13
click at [494, 312] on p "**********" at bounding box center [644, 307] width 474 height 13
click at [508, 330] on p "**********" at bounding box center [644, 328] width 474 height 13
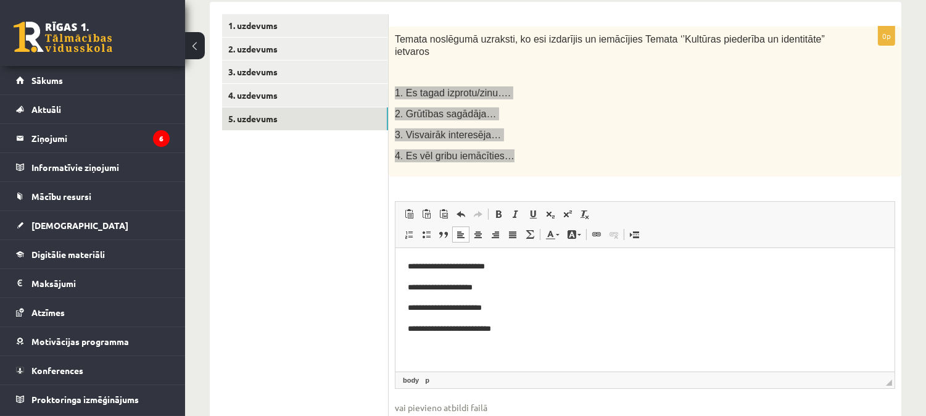
click at [495, 308] on p "**********" at bounding box center [644, 307] width 474 height 13
click at [492, 288] on p "**********" at bounding box center [644, 287] width 474 height 13
click at [501, 267] on p "**********" at bounding box center [644, 266] width 474 height 13
click at [529, 333] on p "**********" at bounding box center [644, 328] width 474 height 13
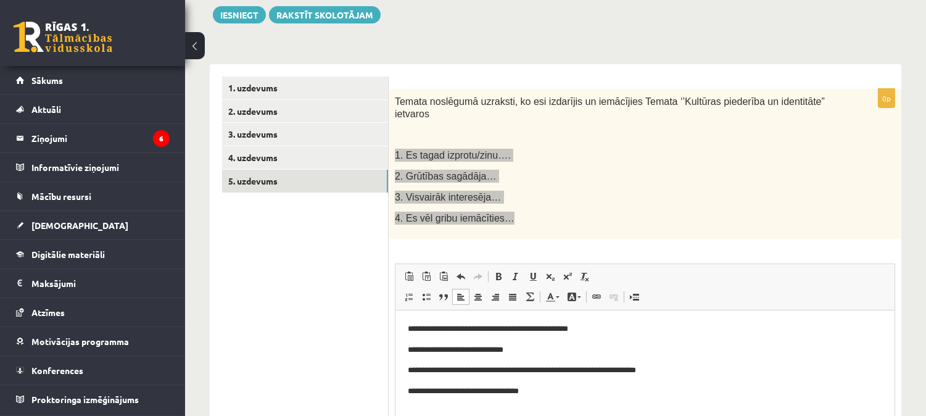
scroll to position [140, 0]
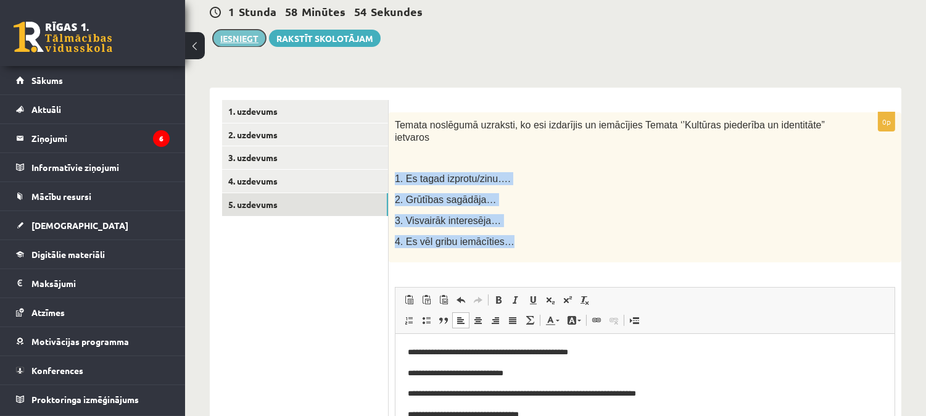
click at [239, 41] on button "Iesniegt" at bounding box center [239, 38] width 53 height 17
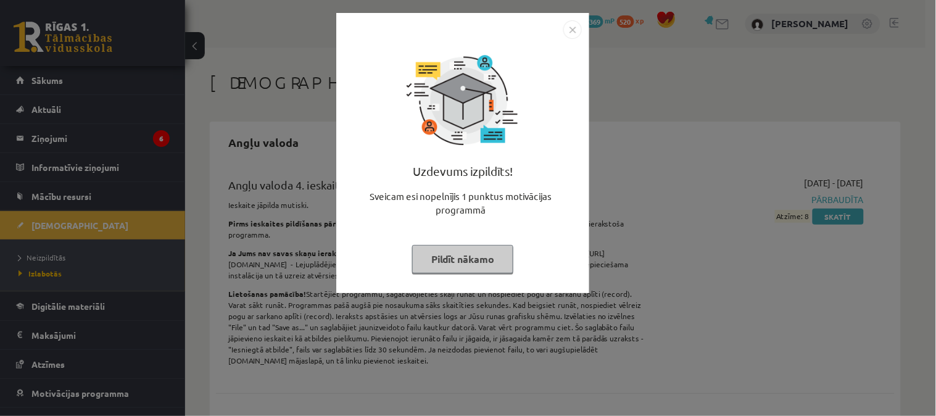
click at [576, 27] on img "Close" at bounding box center [572, 29] width 19 height 19
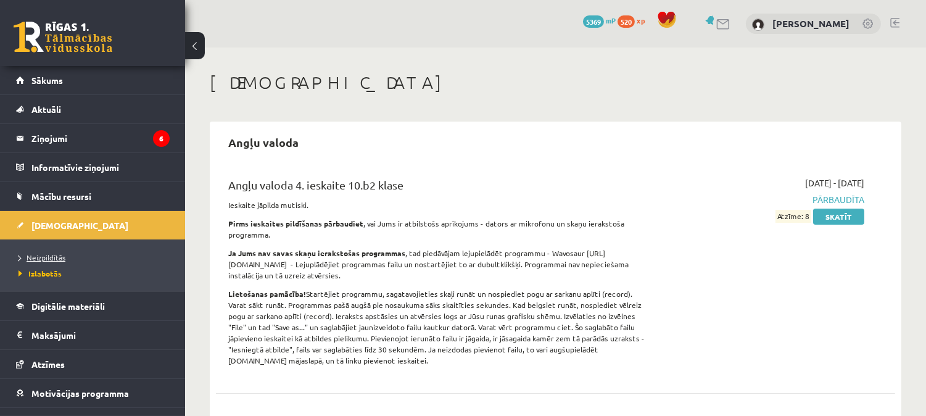
click at [70, 258] on link "Neizpildītās" at bounding box center [96, 257] width 154 height 11
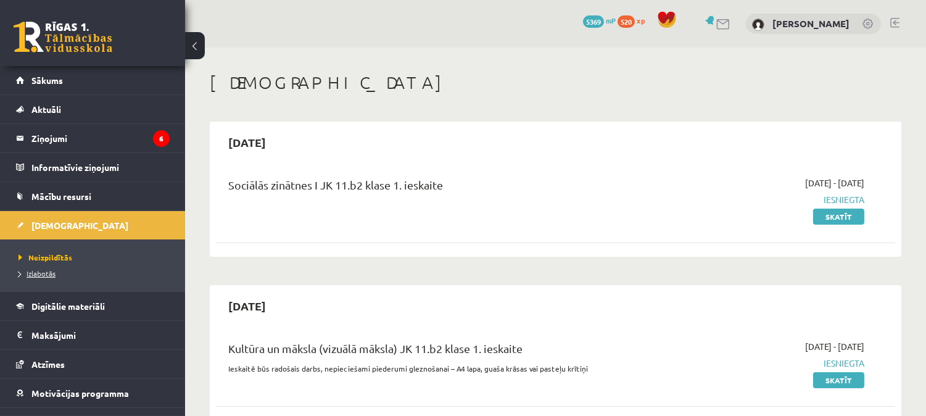
click at [35, 273] on span "Izlabotās" at bounding box center [37, 273] width 37 height 10
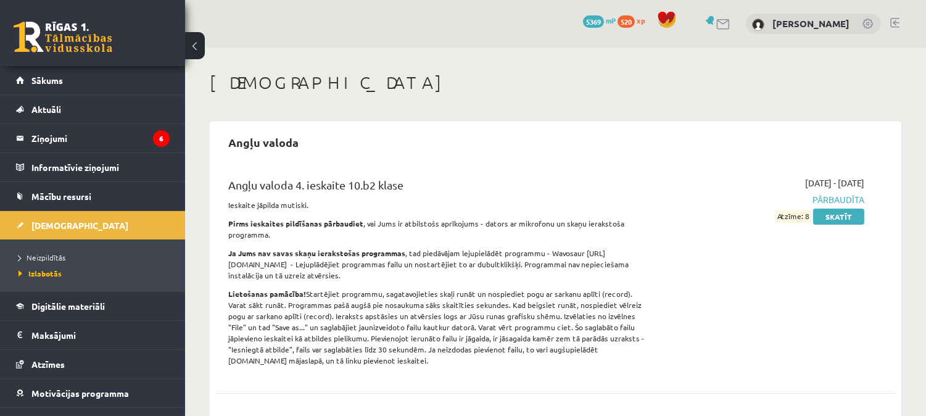
drag, startPoint x: 700, startPoint y: 227, endPoint x: 817, endPoint y: 225, distance: 117.2
click at [806, 229] on div "Angļu valoda 4. ieskaite 10.b2 klase Ieskaite jāpilda mutiski. Pirms ieskaites …" at bounding box center [546, 274] width 655 height 197
click at [66, 259] on link "Neizpildītās" at bounding box center [96, 257] width 154 height 11
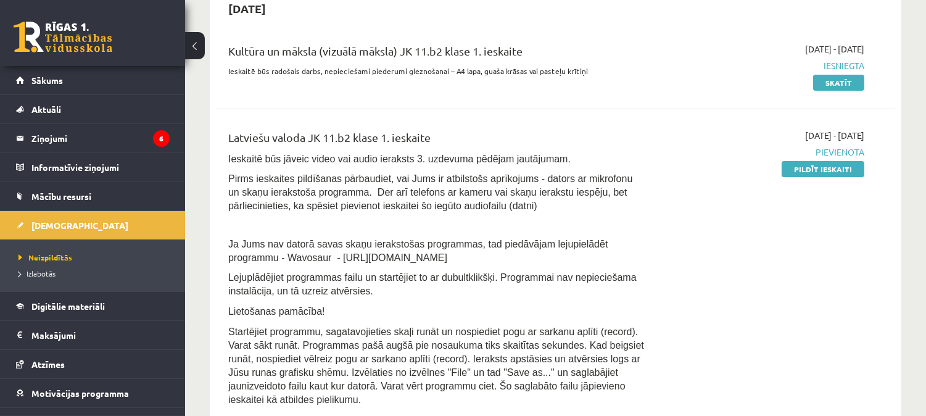
scroll to position [349, 0]
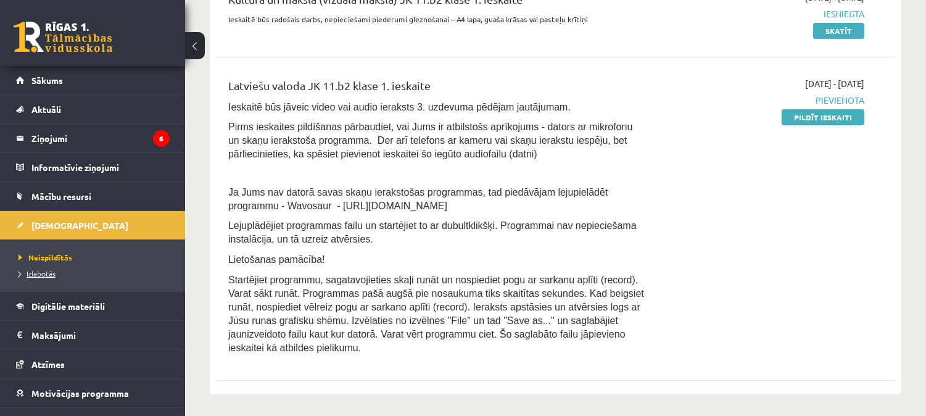
click at [48, 279] on link "Izlabotās" at bounding box center [96, 273] width 154 height 11
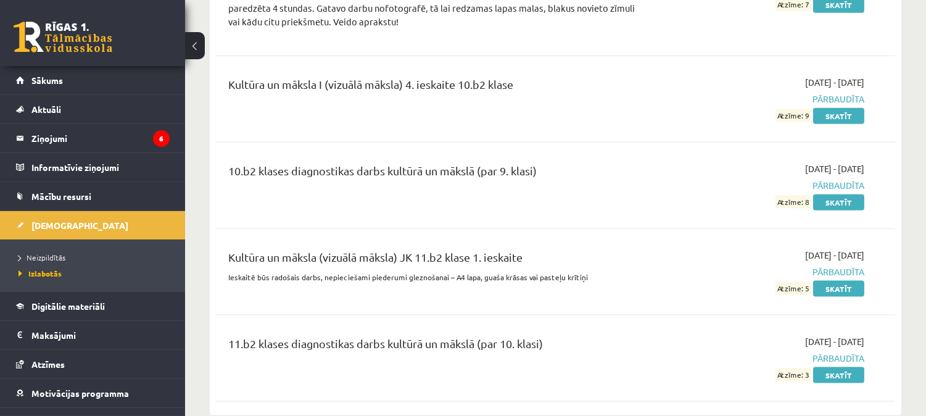
scroll to position [2922, 0]
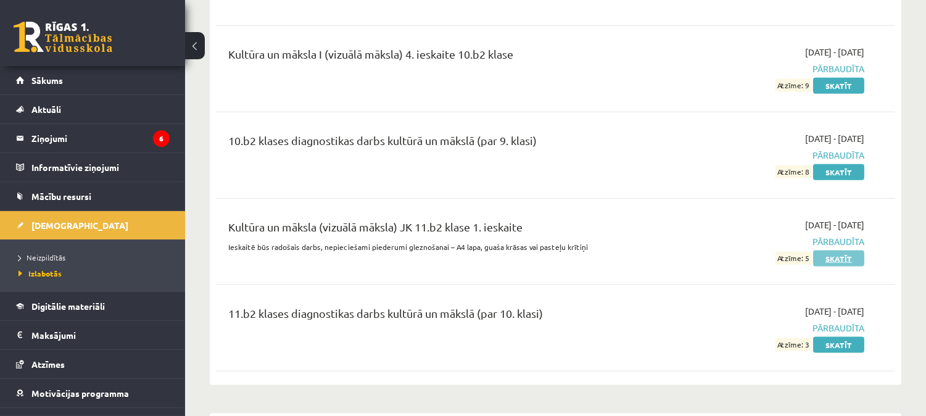
click at [850, 250] on link "Skatīt" at bounding box center [838, 258] width 51 height 16
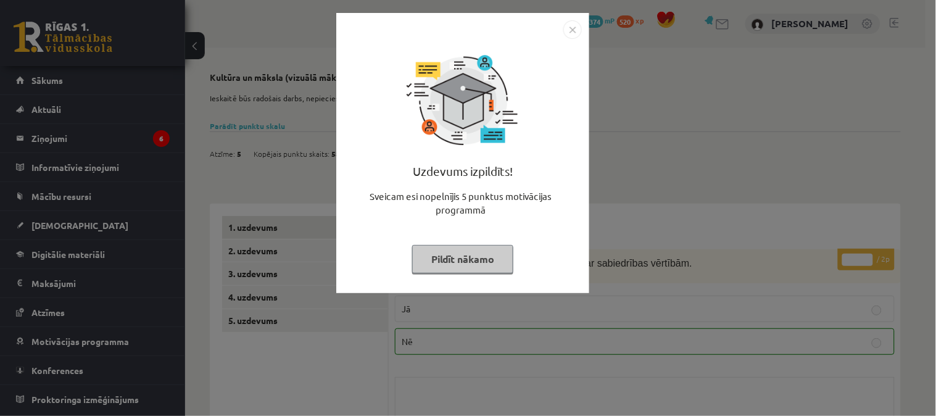
click at [574, 34] on img "Close" at bounding box center [572, 29] width 19 height 19
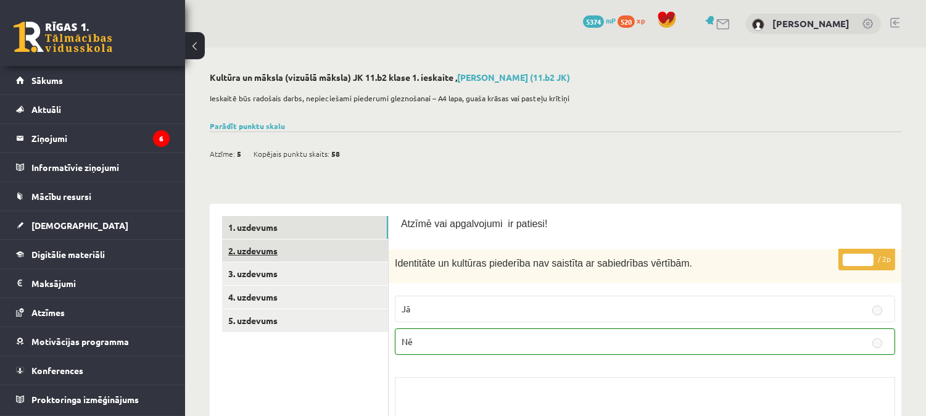
click at [350, 251] on link "2. uzdevums" at bounding box center [305, 250] width 166 height 23
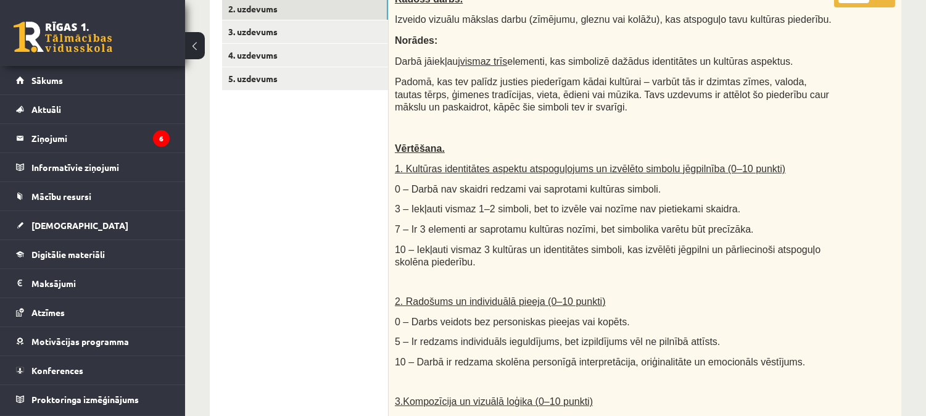
scroll to position [219, 0]
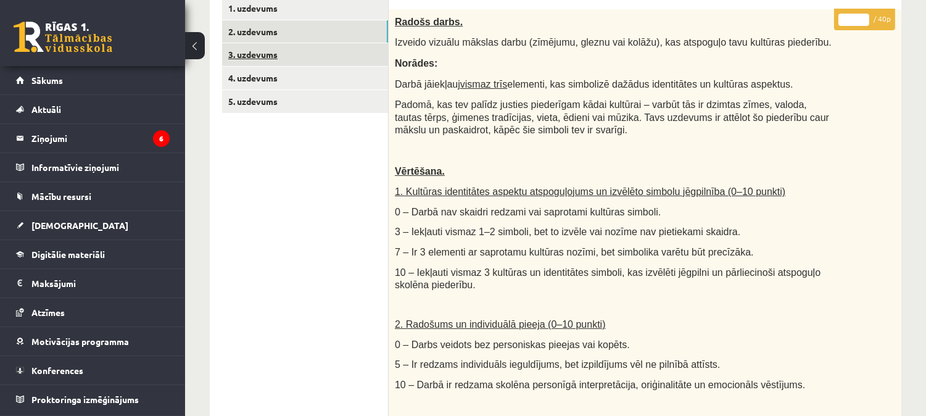
click at [323, 54] on link "3. uzdevums" at bounding box center [305, 54] width 166 height 23
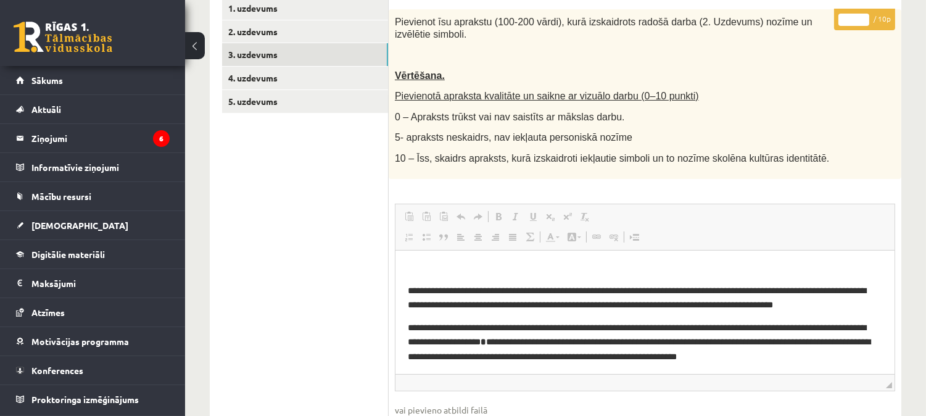
scroll to position [0, 0]
click at [358, 72] on link "4. uzdevums" at bounding box center [305, 78] width 166 height 23
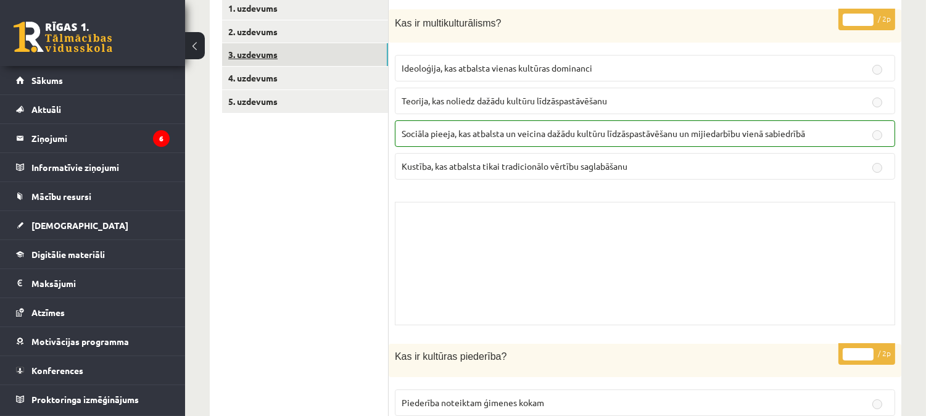
click at [323, 58] on link "3. uzdevums" at bounding box center [305, 54] width 166 height 23
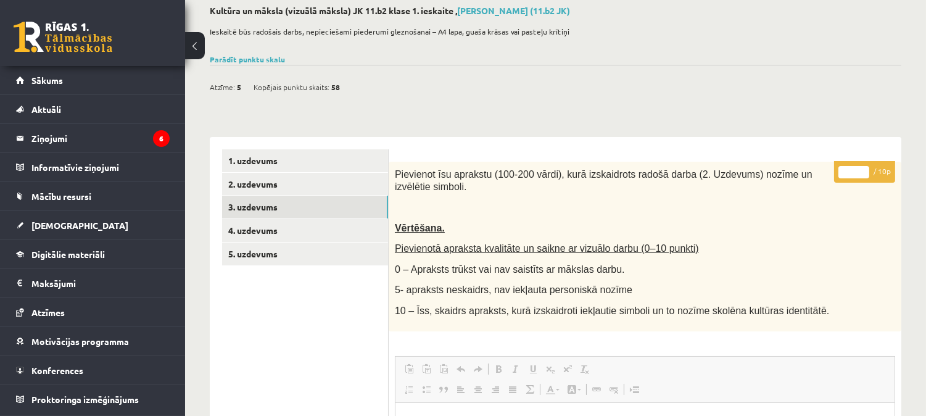
scroll to position [57, 0]
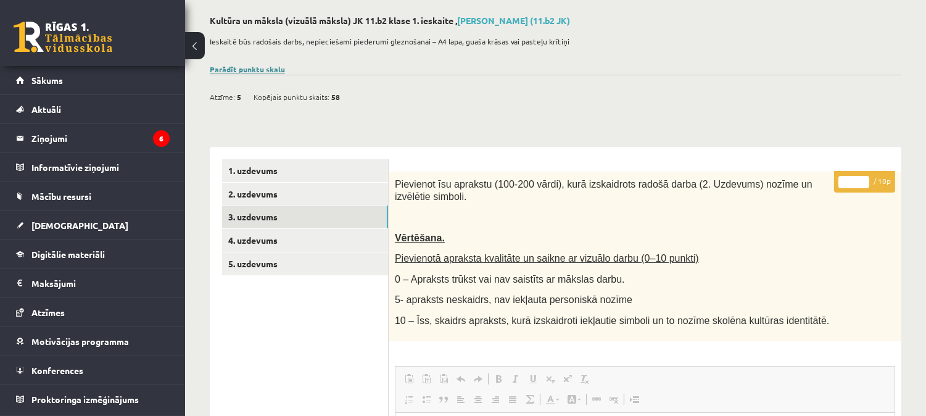
click at [236, 70] on link "Parādīt punktu skalu" at bounding box center [247, 69] width 75 height 10
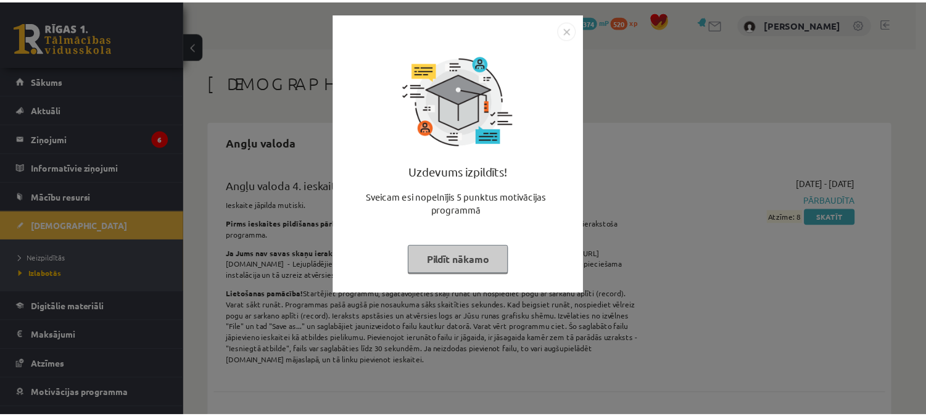
scroll to position [2922, 0]
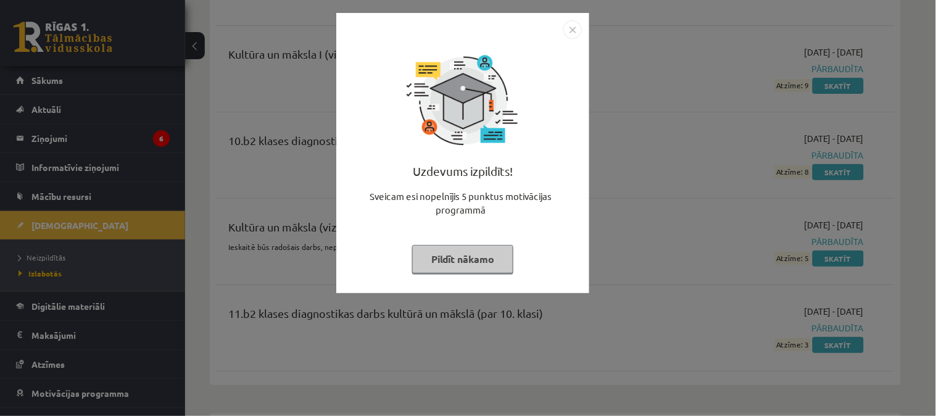
click at [569, 36] on img "Close" at bounding box center [572, 29] width 19 height 19
